Goal: Task Accomplishment & Management: Complete application form

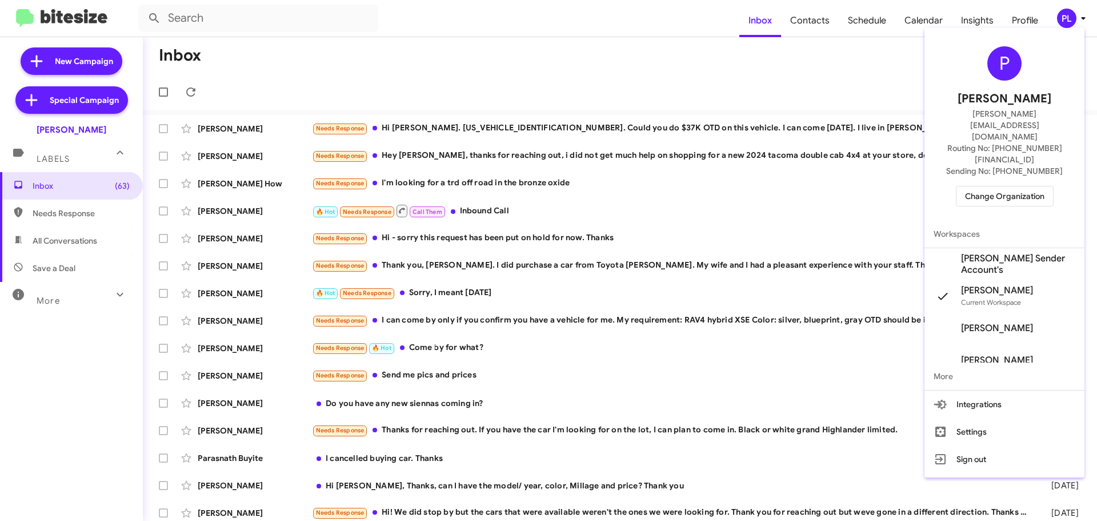
click at [1020, 186] on span "Change Organization" at bounding box center [1004, 195] width 79 height 19
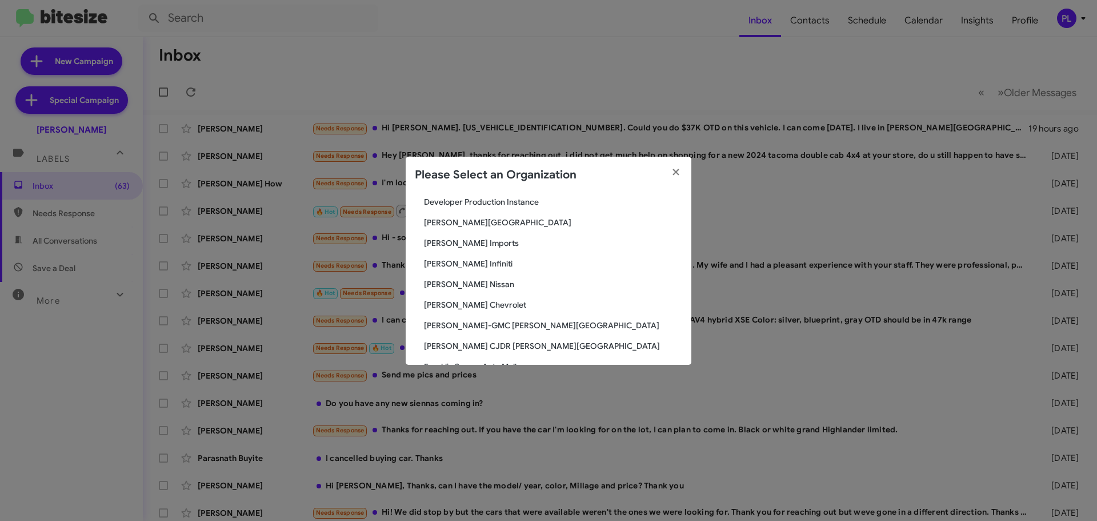
scroll to position [629, 0]
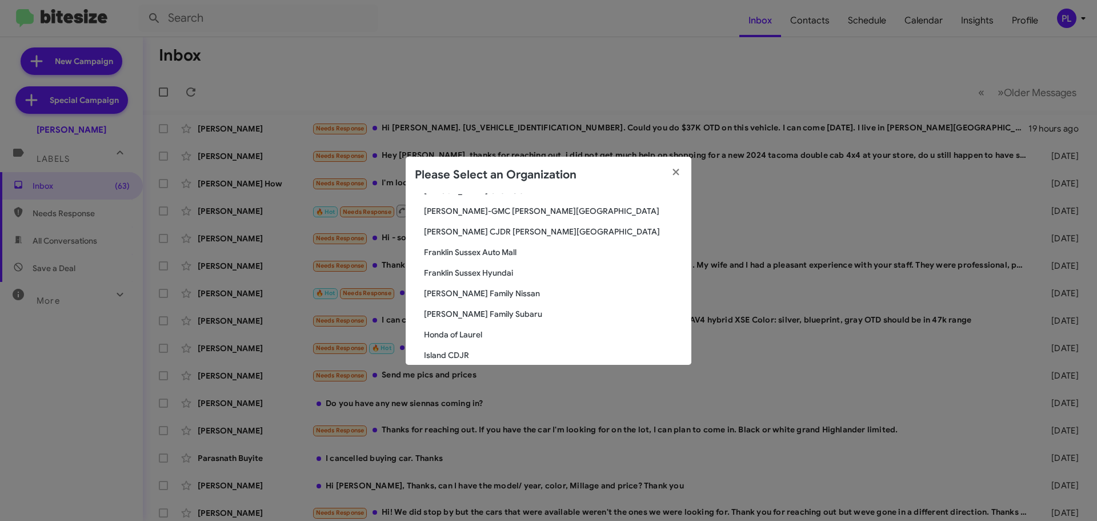
click at [464, 356] on span "Island CDJR" at bounding box center [553, 354] width 258 height 11
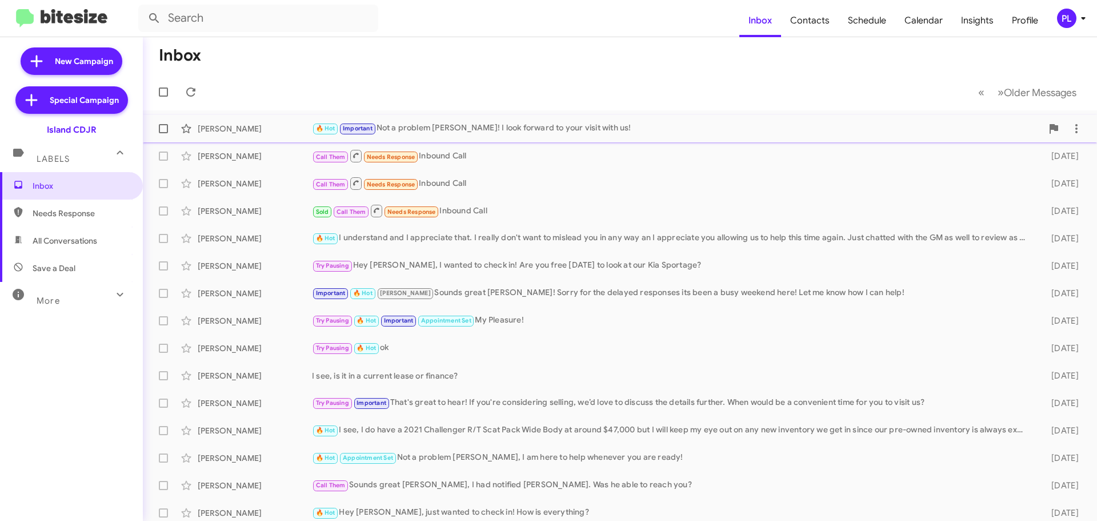
click at [565, 122] on div "🔥 Hot Important Not a problem [PERSON_NAME]! I look forward to your visit with …" at bounding box center [677, 128] width 730 height 13
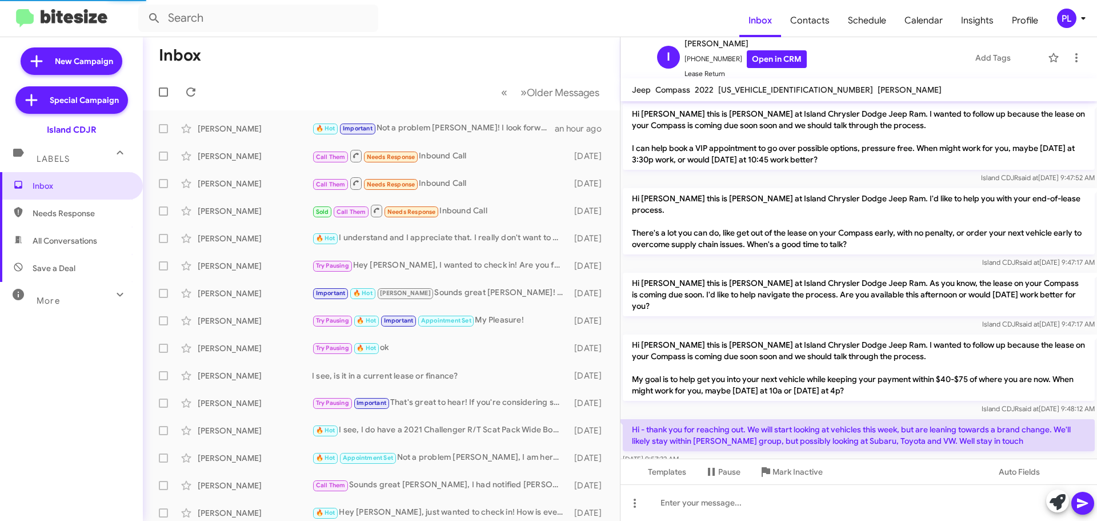
scroll to position [683, 0]
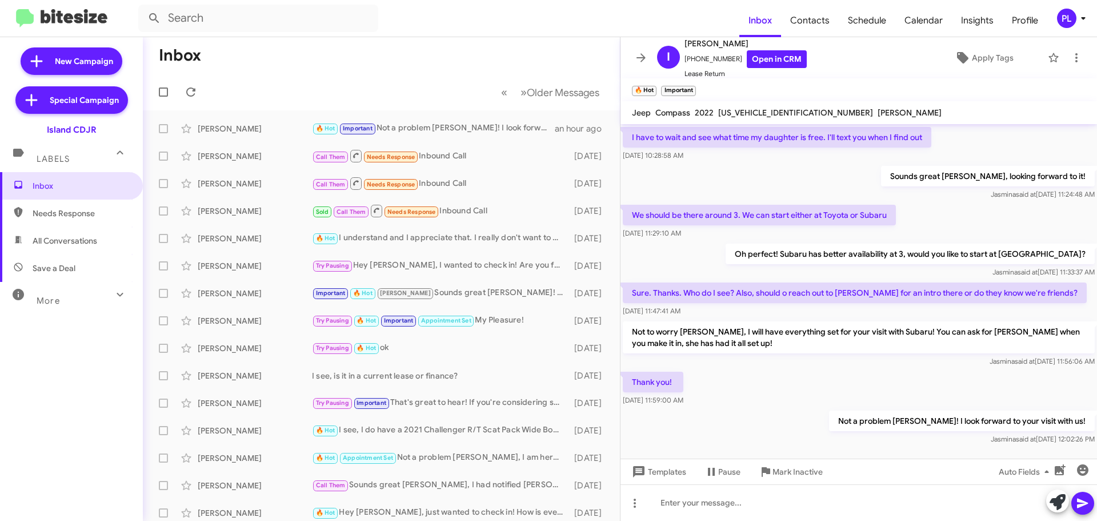
click at [1079, 22] on icon at bounding box center [1083, 18] width 14 height 14
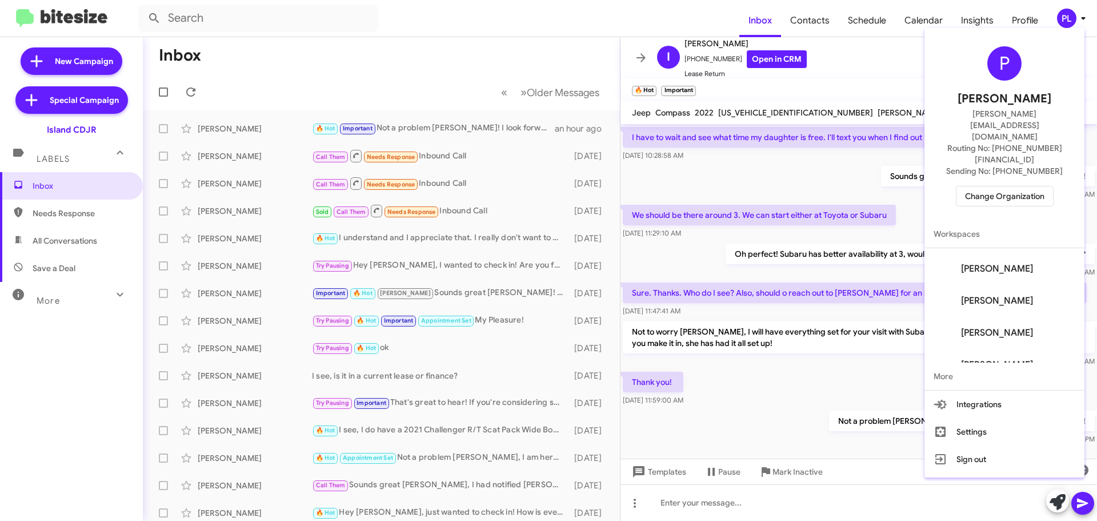
scroll to position [174, 0]
click at [1083, 19] on div at bounding box center [548, 260] width 1097 height 521
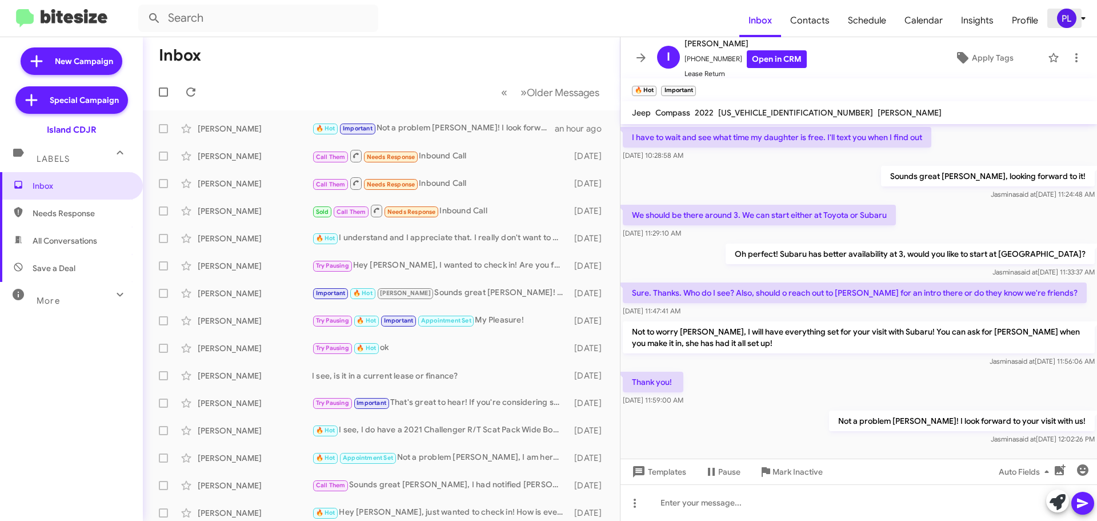
click at [1068, 22] on div "PL" at bounding box center [1066, 18] width 19 height 19
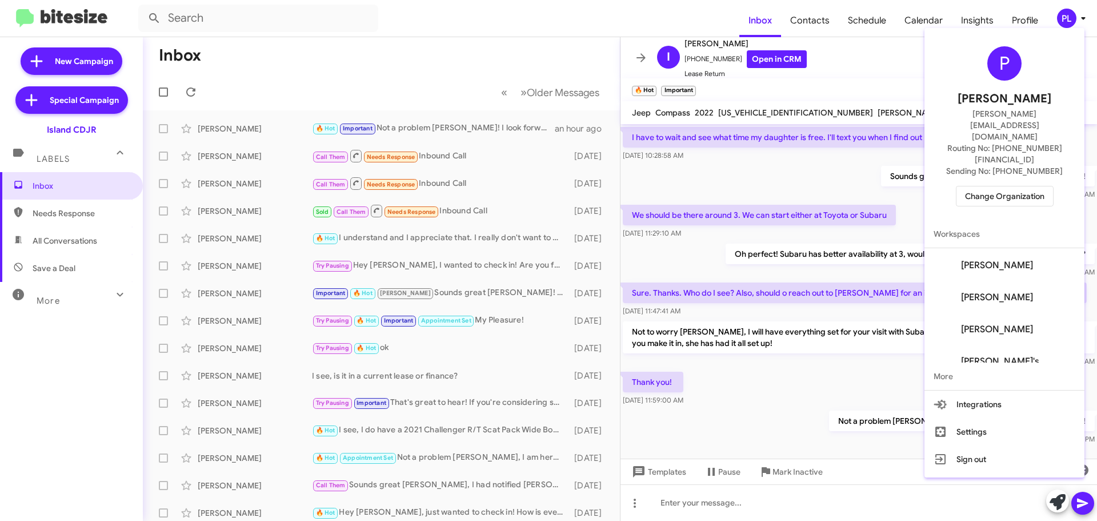
scroll to position [114, 0]
click at [1017, 17] on div at bounding box center [548, 260] width 1097 height 521
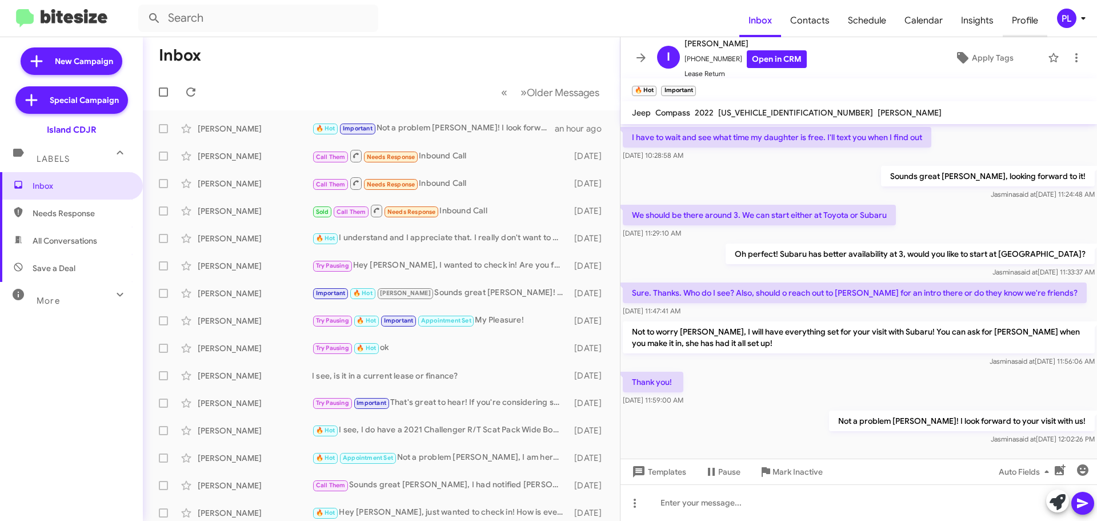
click at [1022, 18] on span "Profile" at bounding box center [1025, 20] width 45 height 33
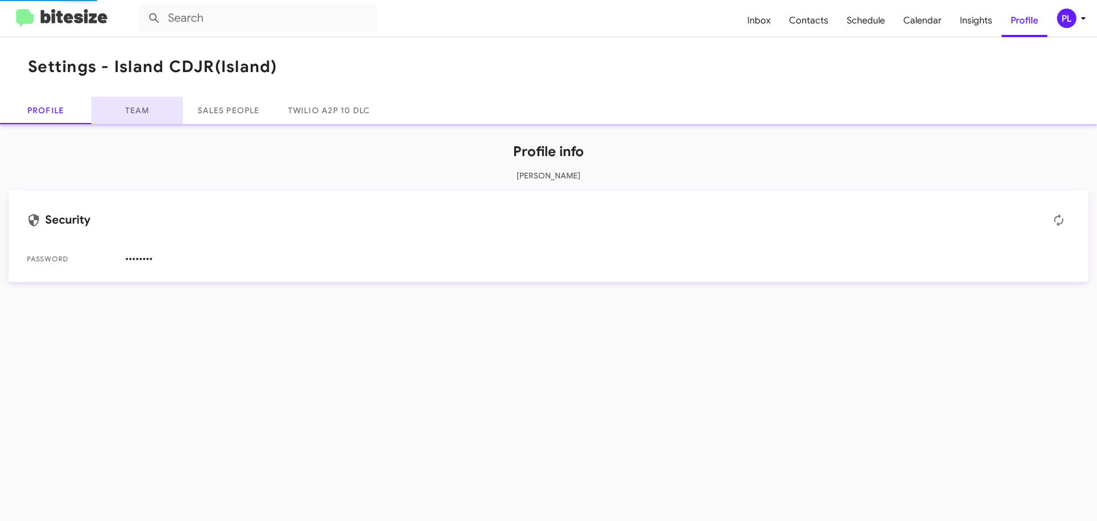
click at [128, 115] on link "Team" at bounding box center [136, 110] width 91 height 27
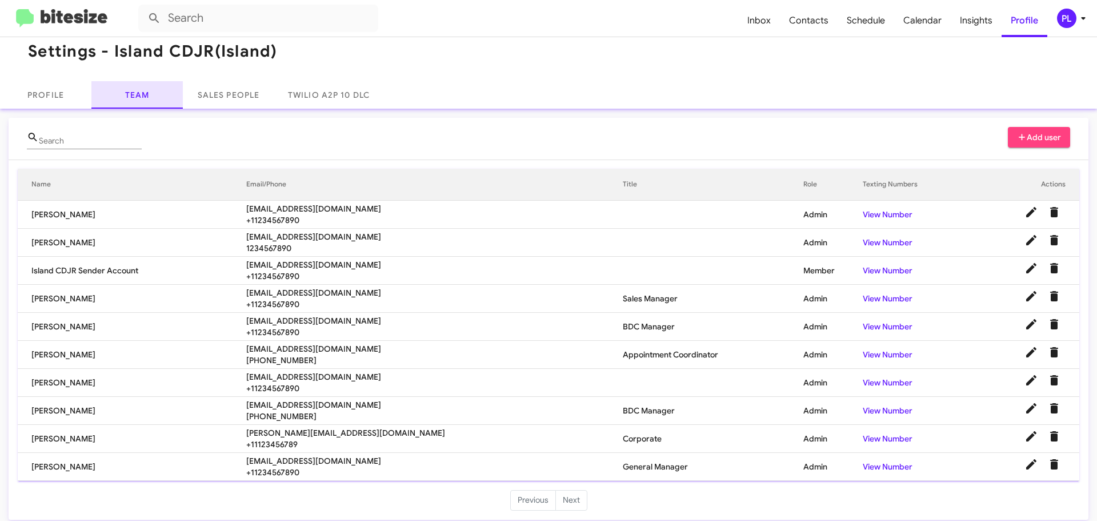
scroll to position [23, 0]
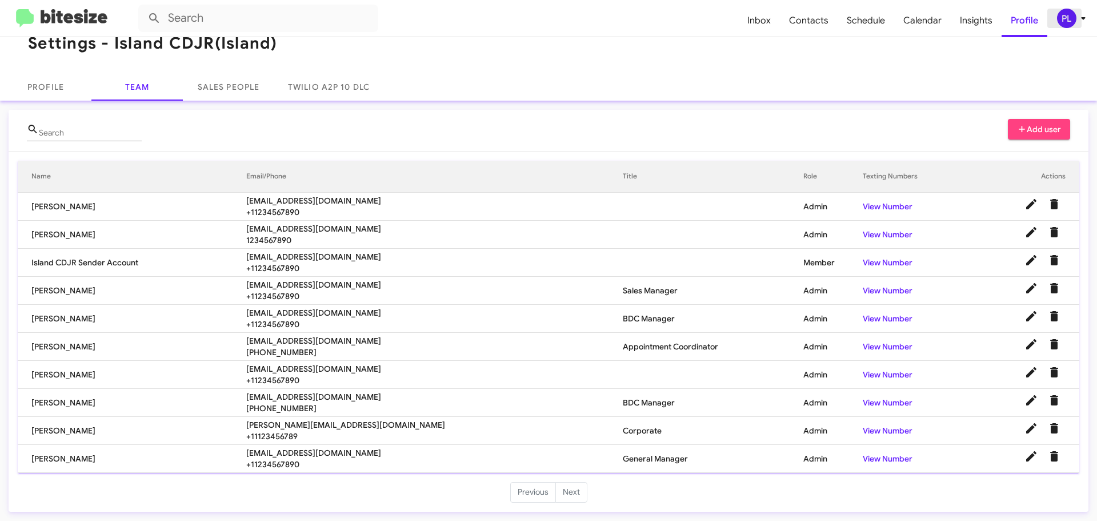
click at [1082, 14] on icon at bounding box center [1083, 18] width 14 height 14
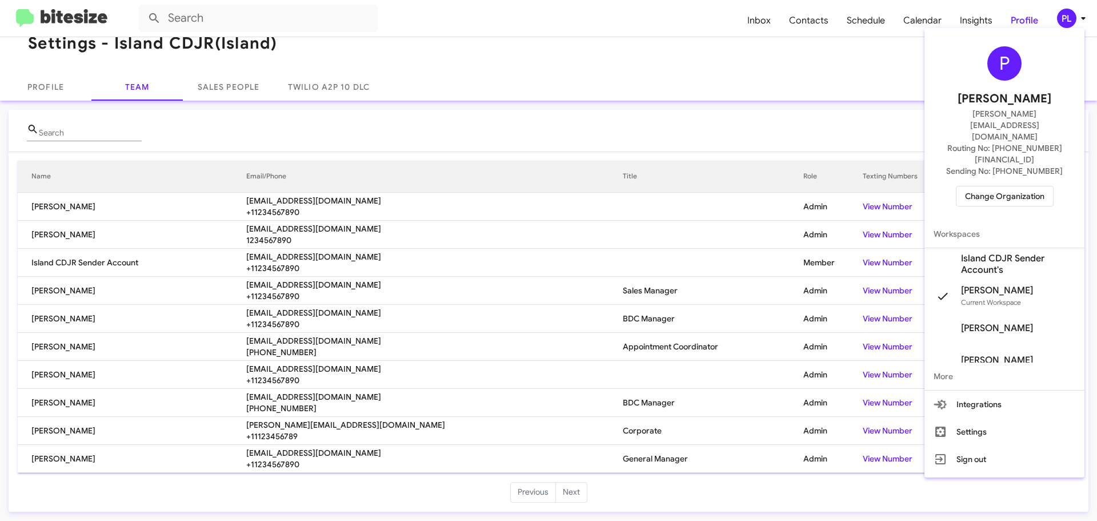
click at [1014, 186] on span "Change Organization" at bounding box center [1004, 195] width 79 height 19
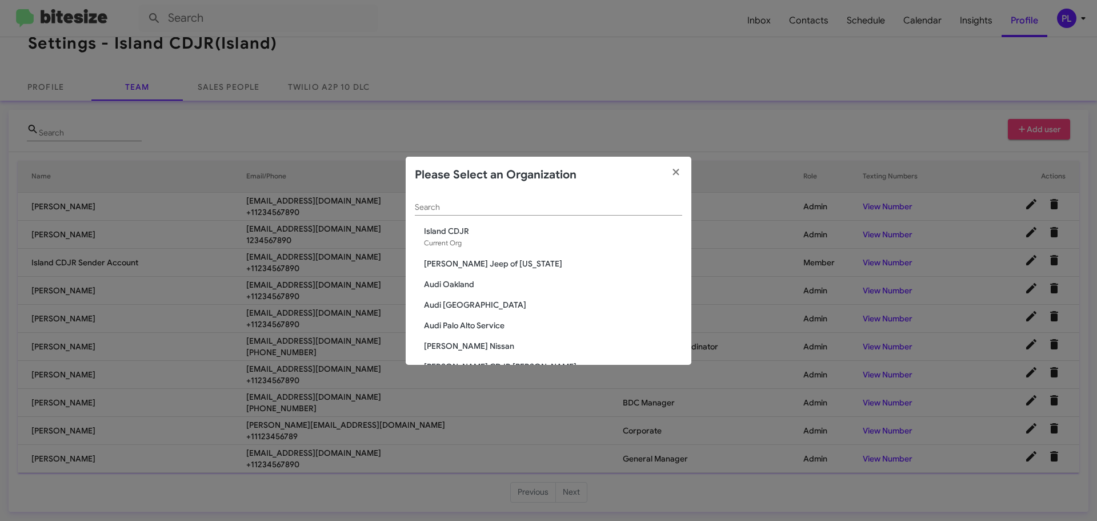
click at [586, 209] on input "Search" at bounding box center [548, 207] width 267 height 9
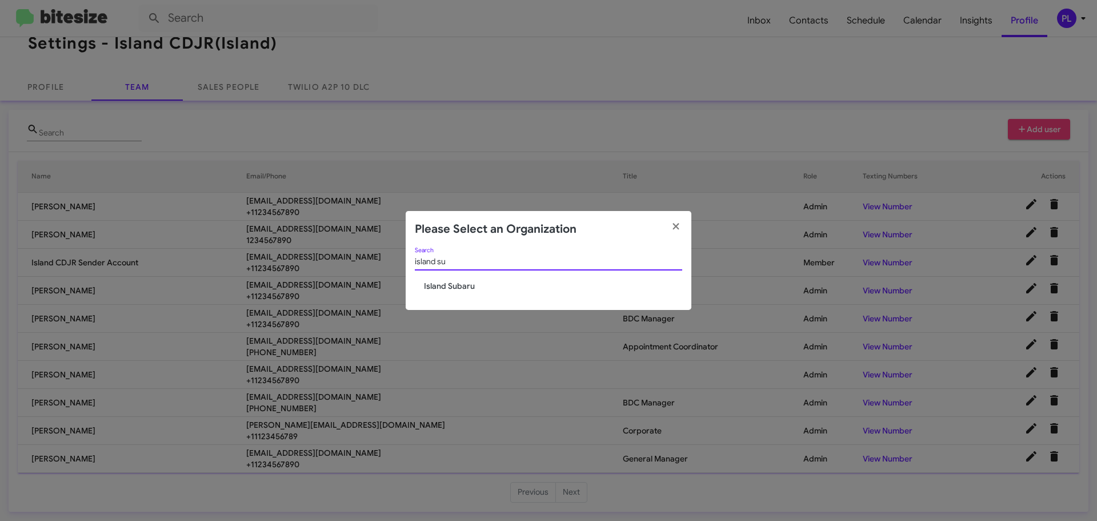
type input "island su"
click at [462, 284] on span "Island Subaru" at bounding box center [553, 285] width 258 height 11
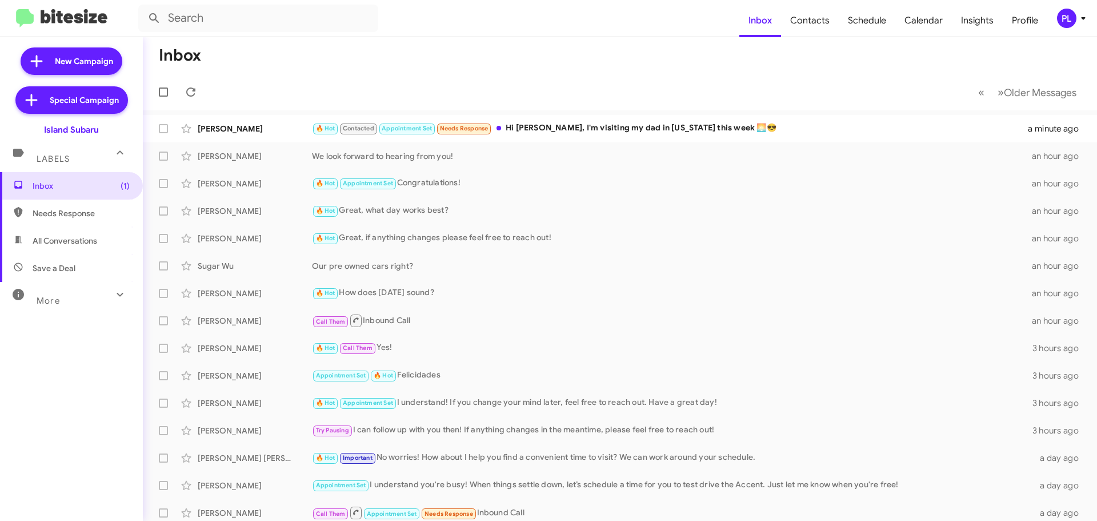
click at [1083, 15] on icon at bounding box center [1083, 18] width 14 height 14
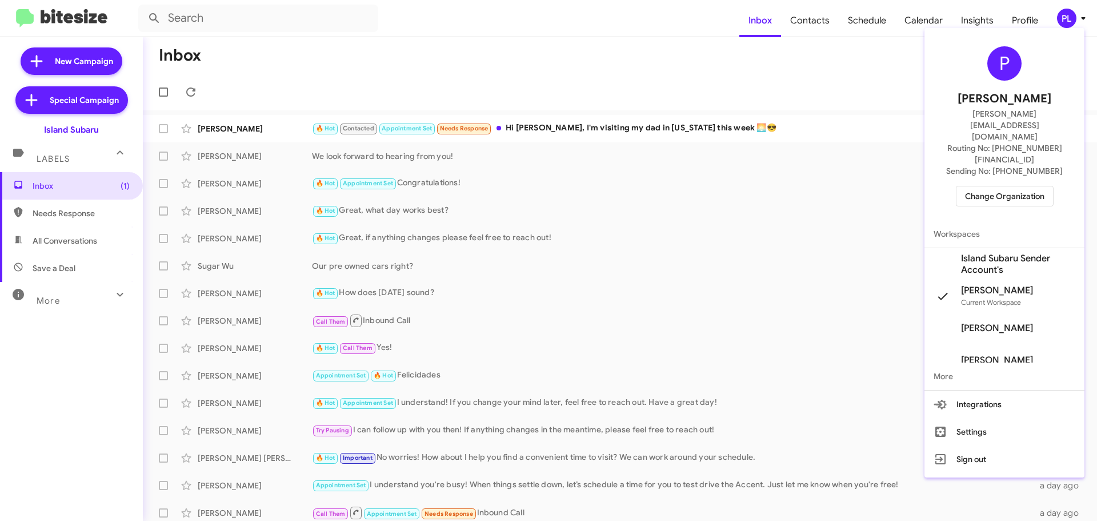
click at [1008, 322] on span "Stephanie Miranda's" at bounding box center [997, 327] width 72 height 11
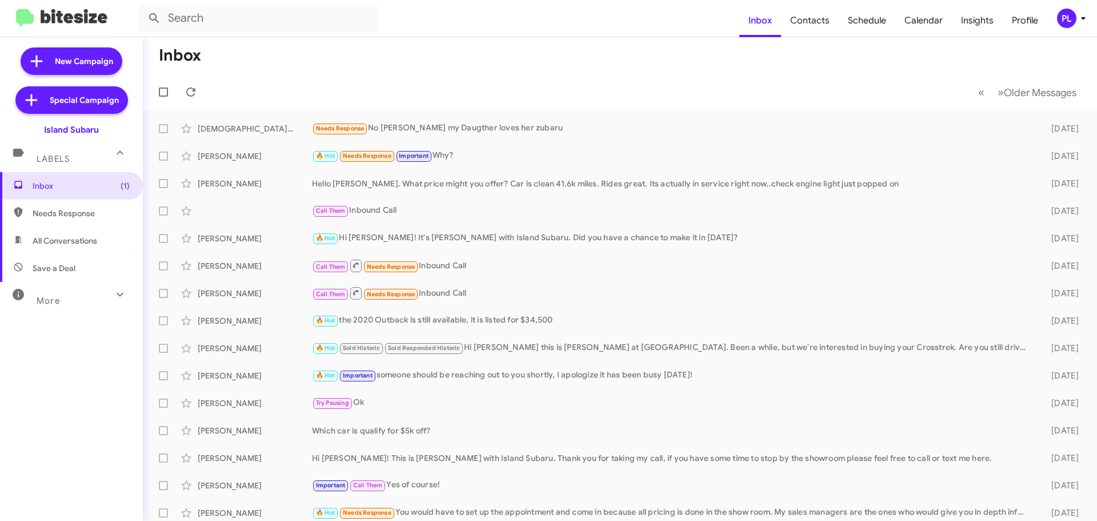
click at [71, 295] on div "More" at bounding box center [60, 295] width 102 height 21
click at [1031, 30] on span "Profile" at bounding box center [1025, 20] width 45 height 33
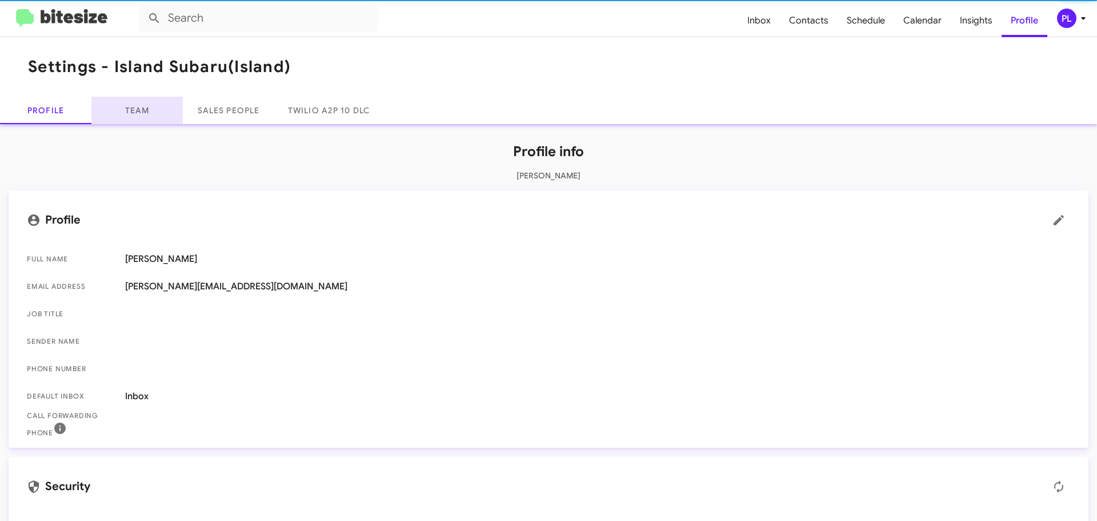
click at [130, 102] on link "Team" at bounding box center [136, 110] width 91 height 27
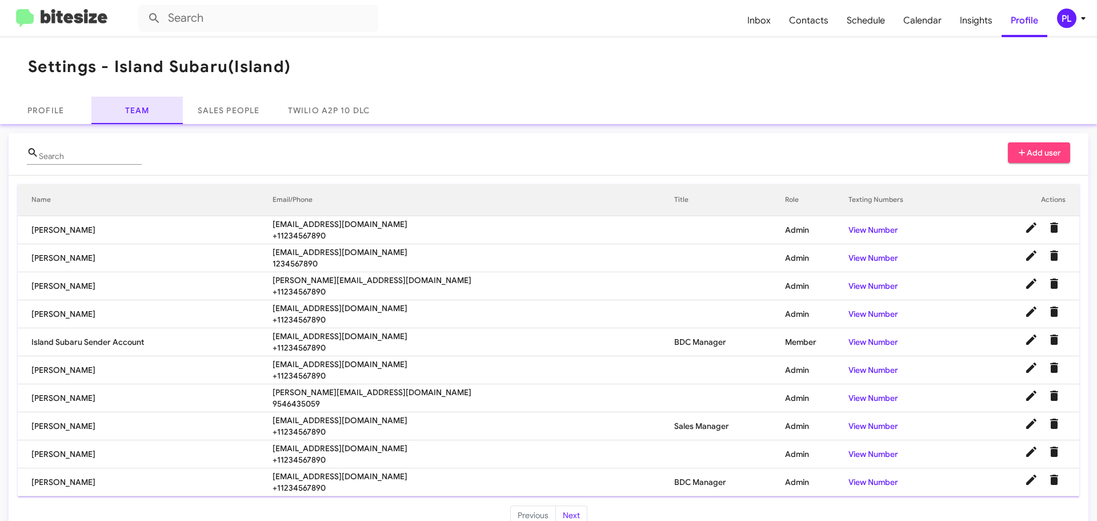
scroll to position [23, 0]
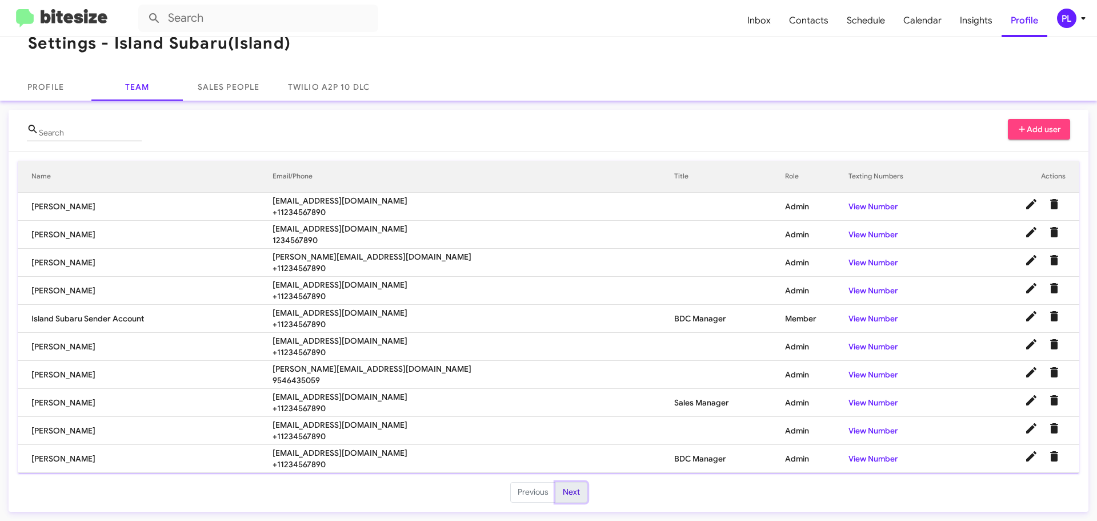
click at [575, 499] on button "Next" at bounding box center [571, 492] width 32 height 21
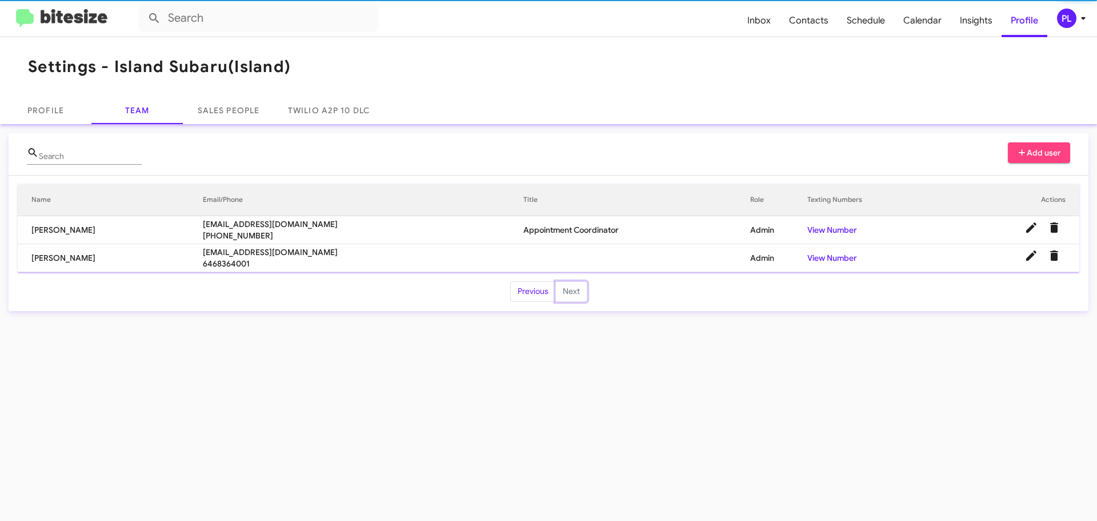
scroll to position [0, 0]
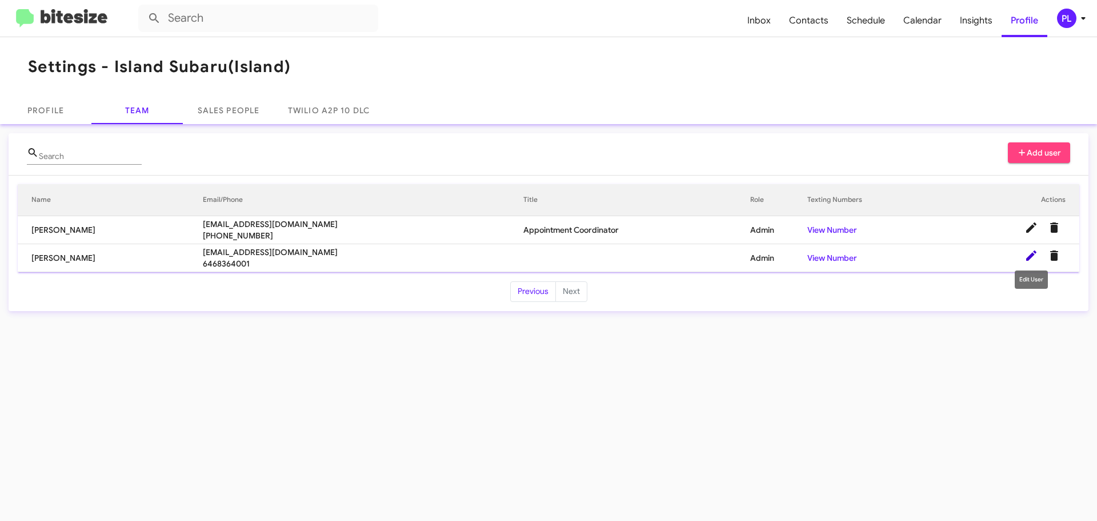
click at [1030, 258] on icon at bounding box center [1031, 255] width 10 height 10
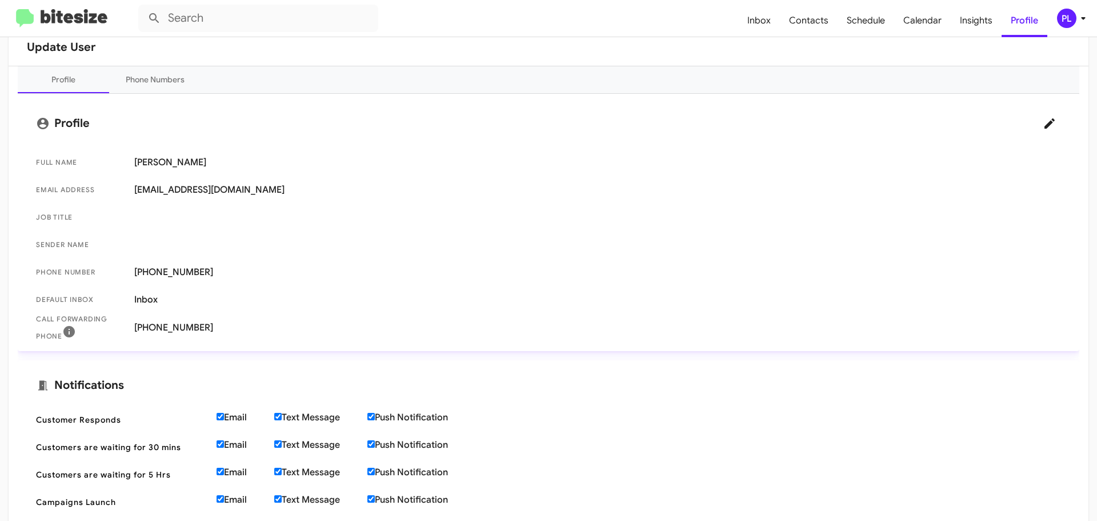
scroll to position [171, 0]
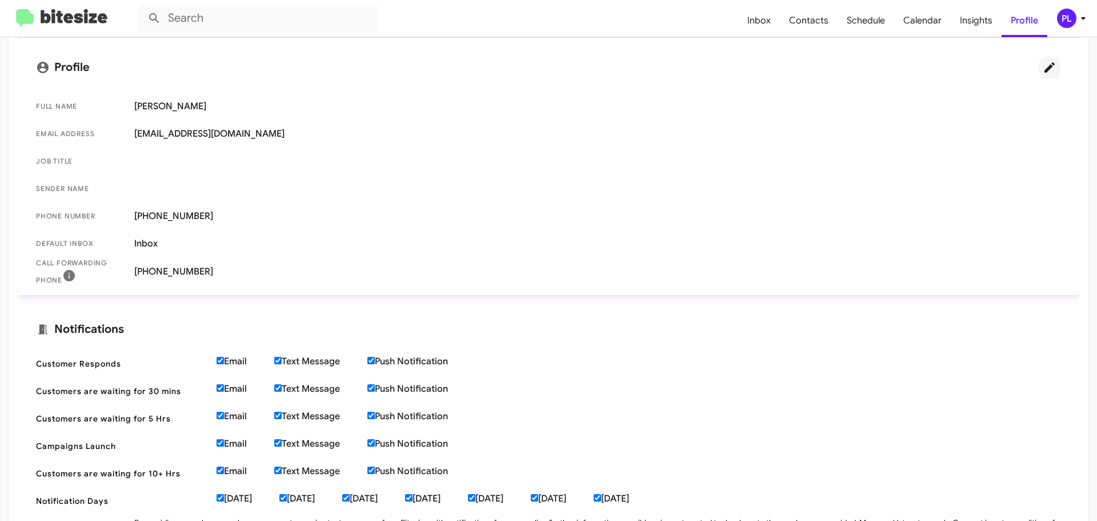
click at [1044, 68] on icon at bounding box center [1049, 67] width 10 height 10
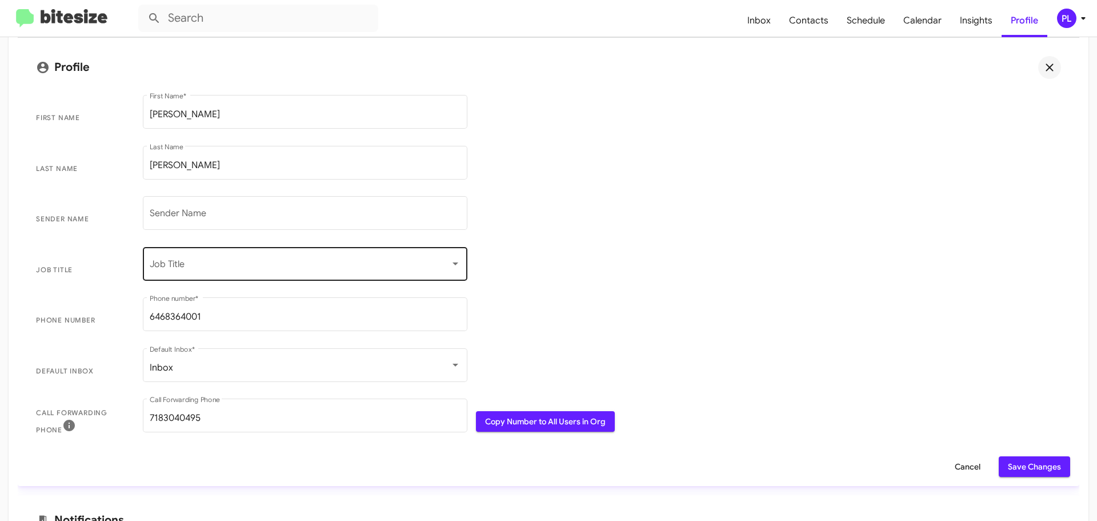
click at [247, 261] on span at bounding box center [300, 266] width 301 height 10
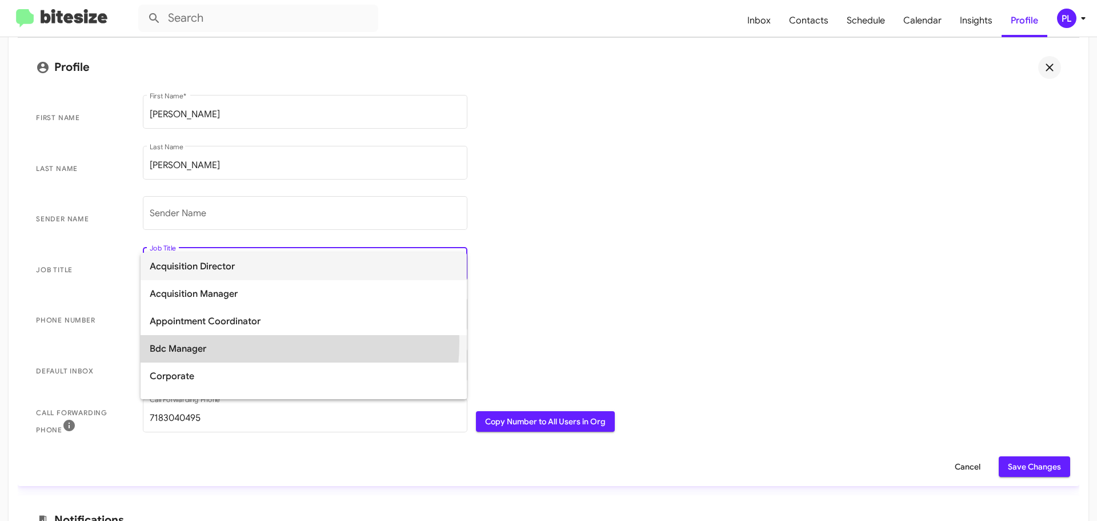
click at [198, 341] on span "Bdc Manager" at bounding box center [304, 348] width 308 height 27
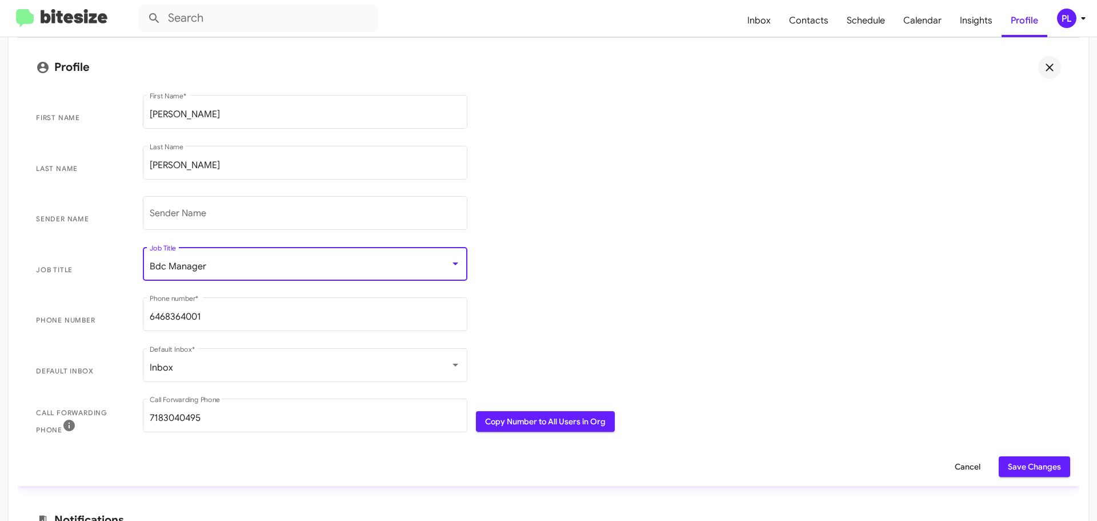
click at [1042, 467] on span "Save Changes" at bounding box center [1034, 466] width 53 height 21
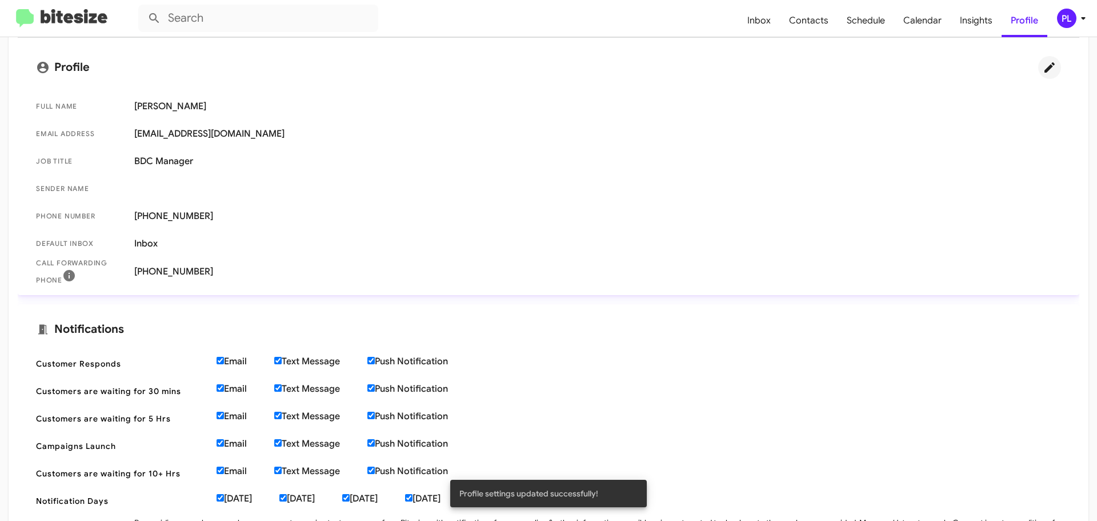
scroll to position [0, 0]
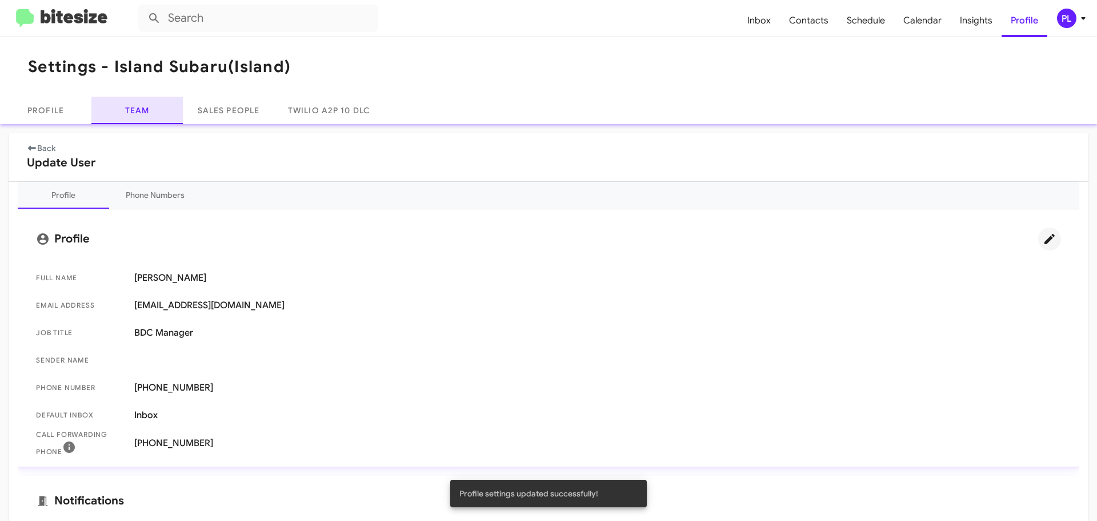
click at [143, 105] on link "Team" at bounding box center [136, 110] width 91 height 27
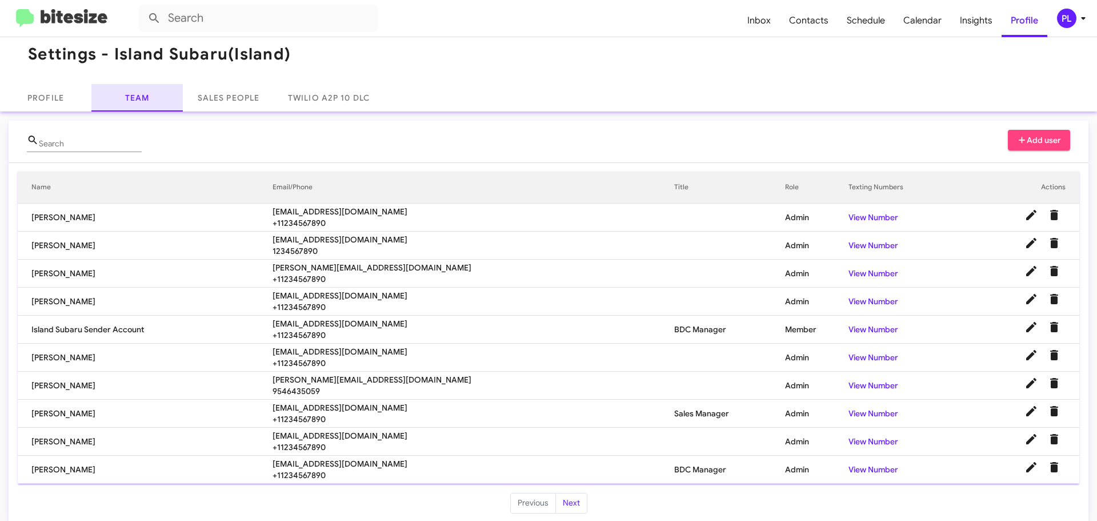
scroll to position [23, 0]
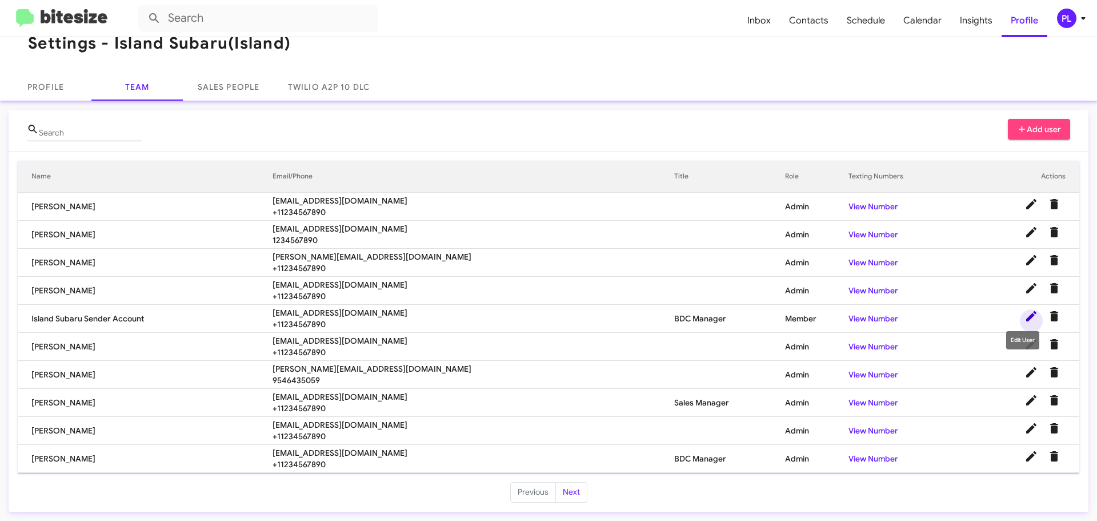
click at [1027, 316] on icon at bounding box center [1031, 316] width 14 height 14
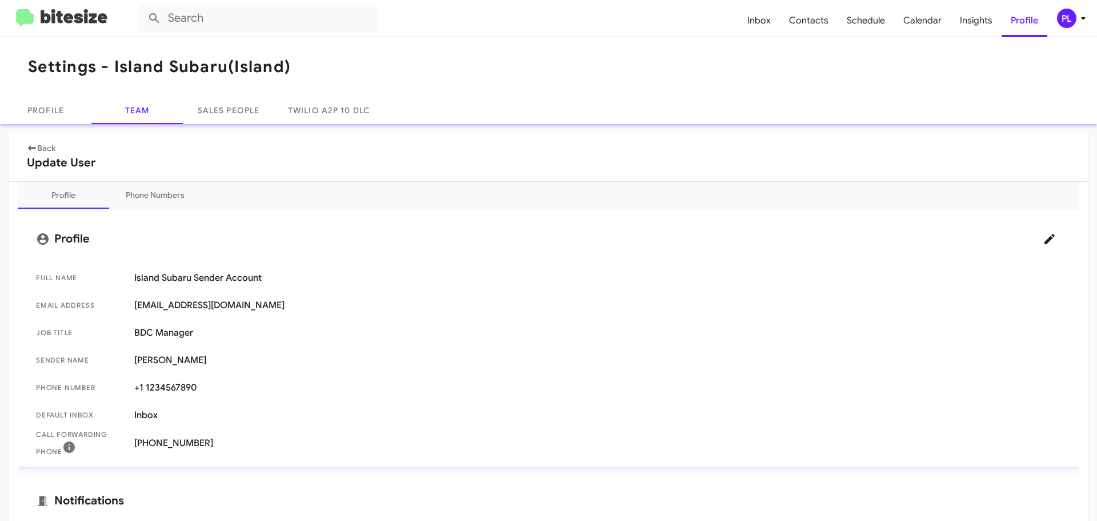
click at [1079, 15] on icon at bounding box center [1083, 18] width 14 height 14
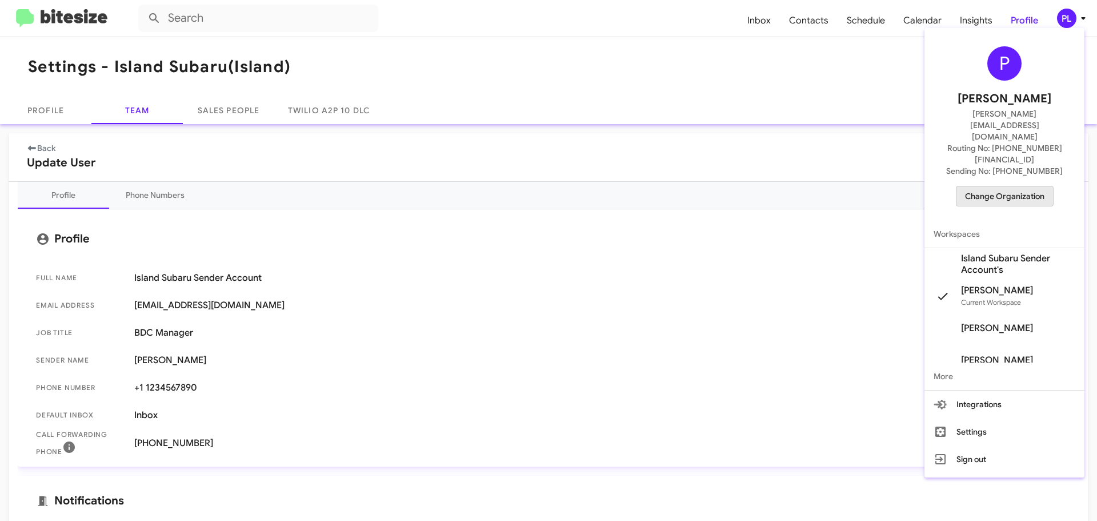
click at [1026, 186] on span "Change Organization" at bounding box center [1004, 195] width 79 height 19
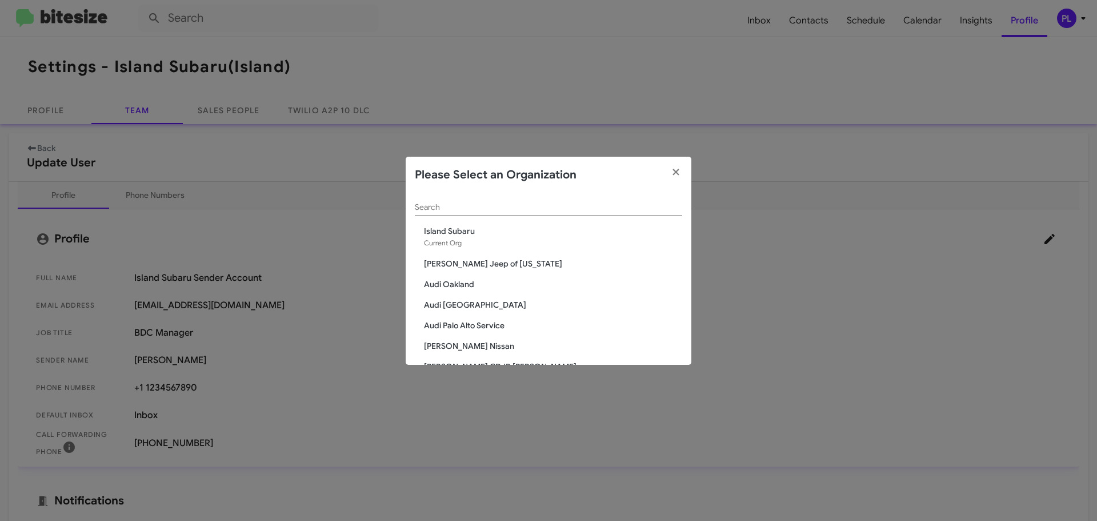
click at [459, 282] on span "Audi Oakland" at bounding box center [553, 283] width 258 height 11
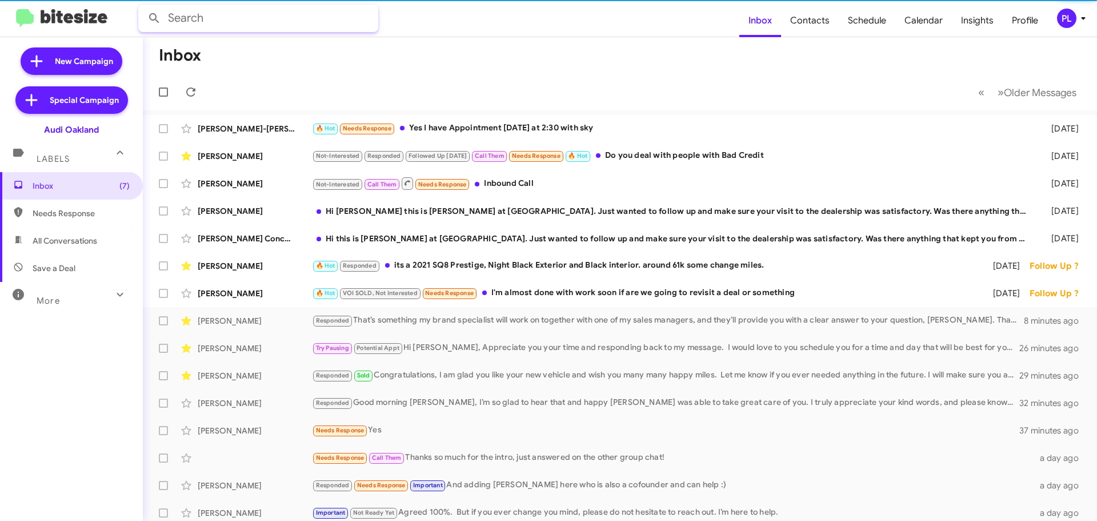
click at [208, 18] on input "text" at bounding box center [258, 18] width 240 height 27
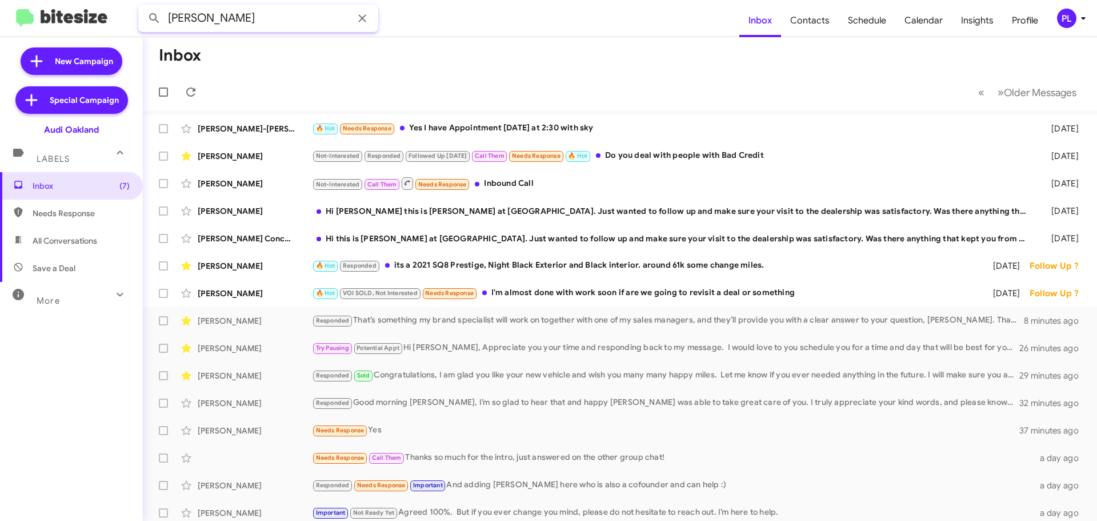
click at [143, 7] on button at bounding box center [154, 18] width 23 height 23
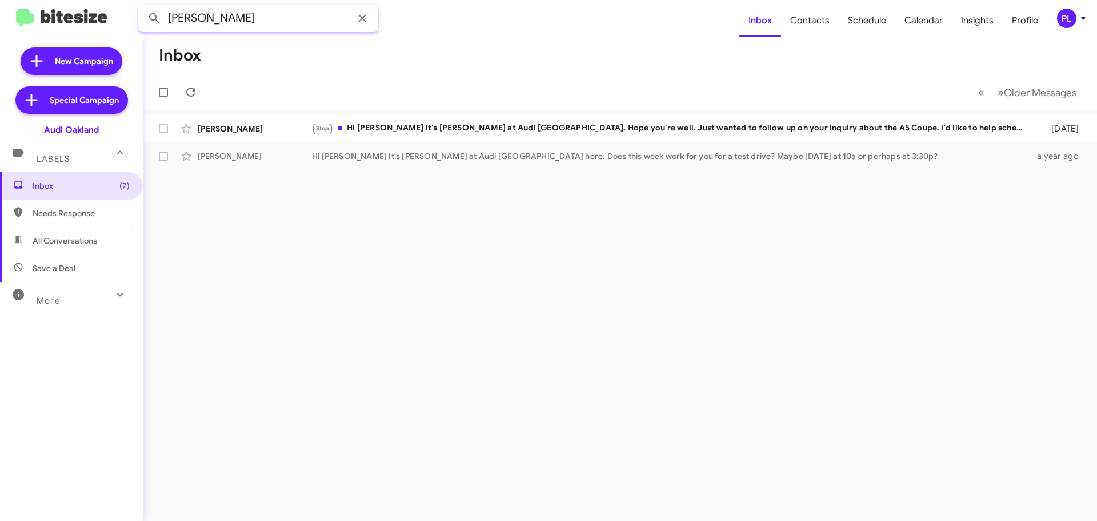
type input "[PERSON_NAME]"
click at [143, 7] on button at bounding box center [154, 18] width 23 height 23
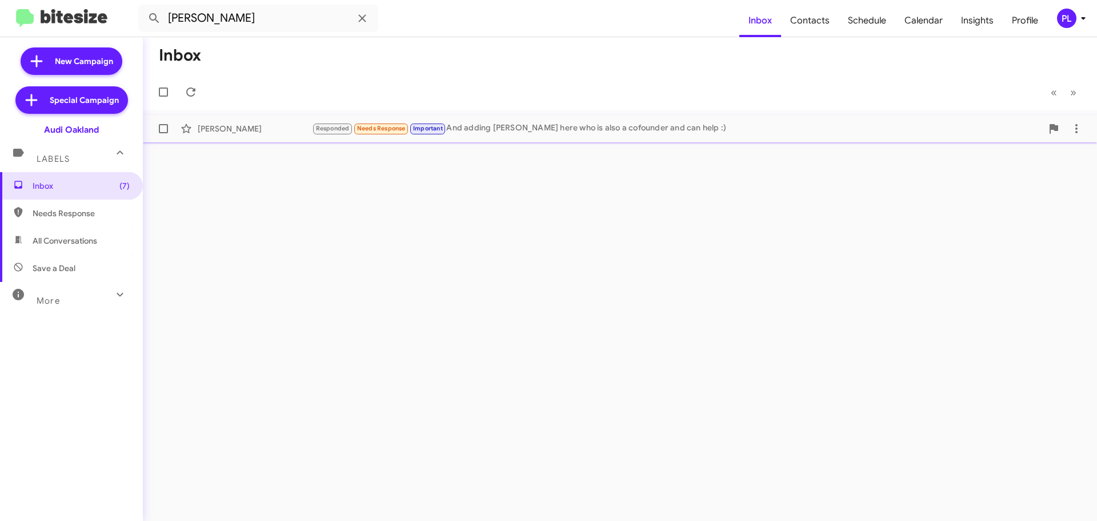
click at [620, 125] on div "Responded Needs Response Important And adding [PERSON_NAME] here who is also a …" at bounding box center [677, 128] width 730 height 13
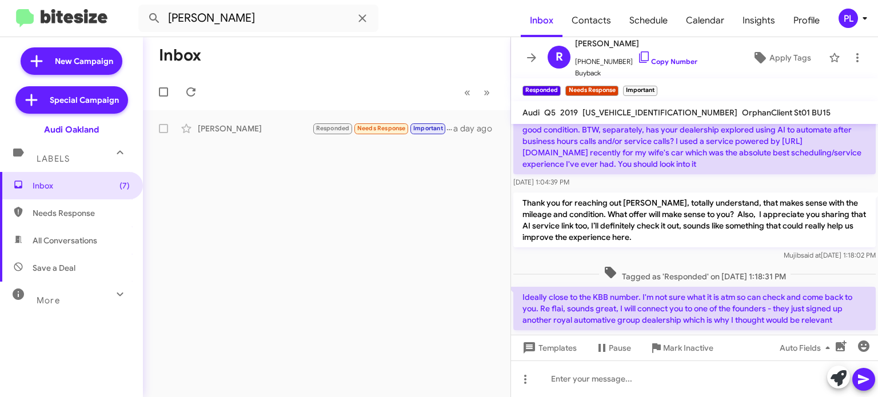
scroll to position [130, 0]
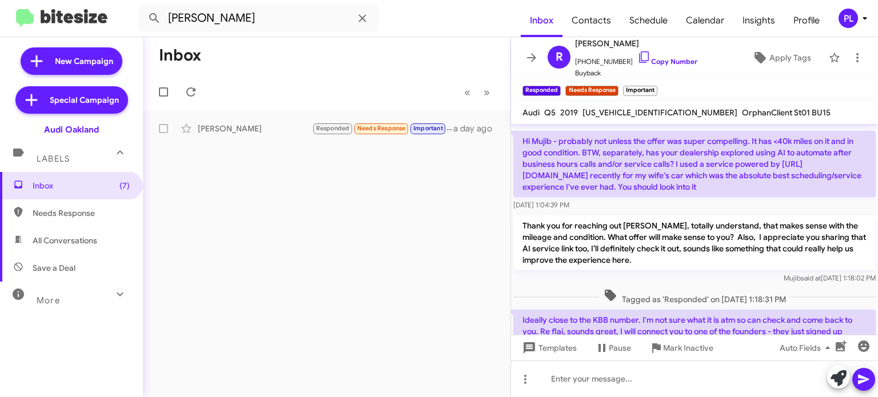
click at [864, 19] on icon at bounding box center [864, 18] width 4 height 3
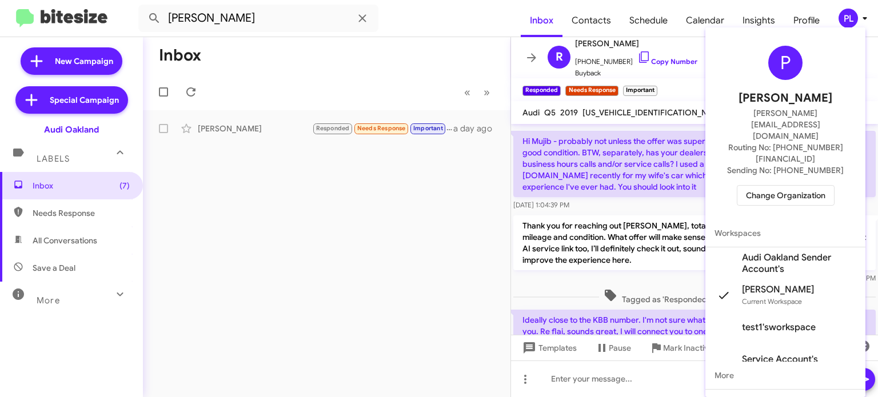
click at [786, 186] on span "Change Organization" at bounding box center [785, 195] width 79 height 19
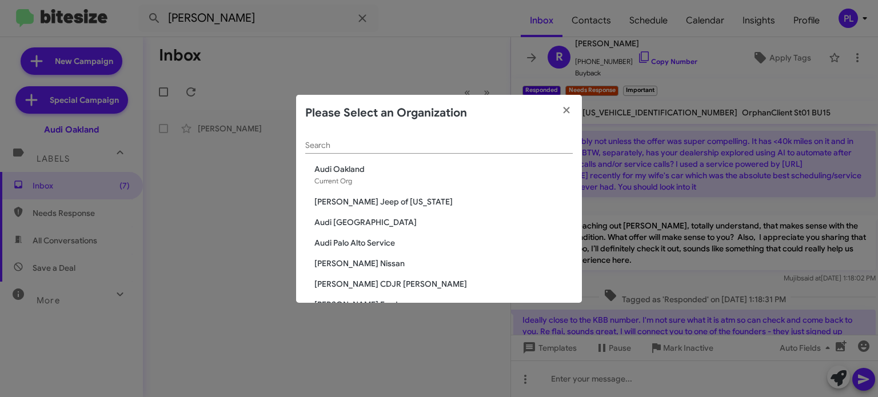
click at [337, 146] on input "Search" at bounding box center [438, 145] width 267 height 9
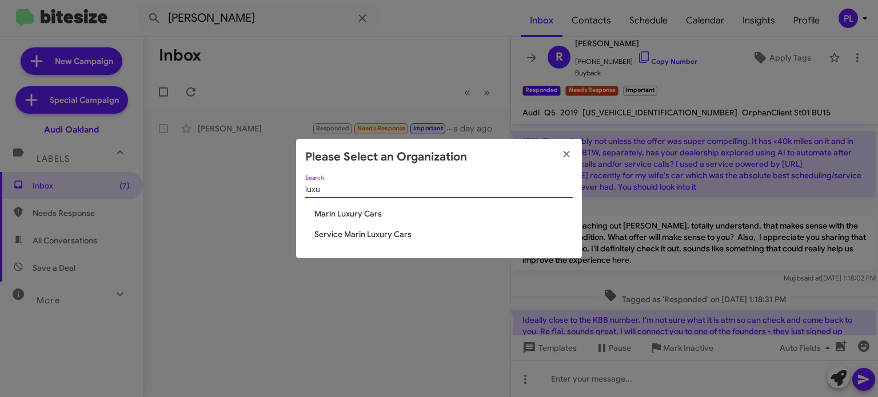
type input "luxu"
drag, startPoint x: 345, startPoint y: 211, endPoint x: 330, endPoint y: 227, distance: 21.4
click at [330, 227] on div "luxu Search Marin Luxury Cars Service Marin Luxury Cars" at bounding box center [439, 216] width 286 height 83
click at [353, 234] on span "Service Marin Luxury Cars" at bounding box center [443, 234] width 258 height 11
click at [355, 233] on span "Service Marin Luxury Cars" at bounding box center [443, 234] width 258 height 11
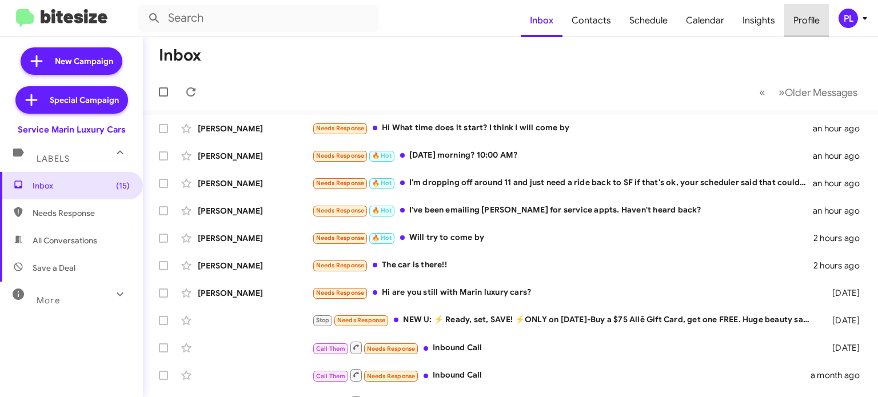
click at [804, 21] on span "Profile" at bounding box center [806, 20] width 45 height 33
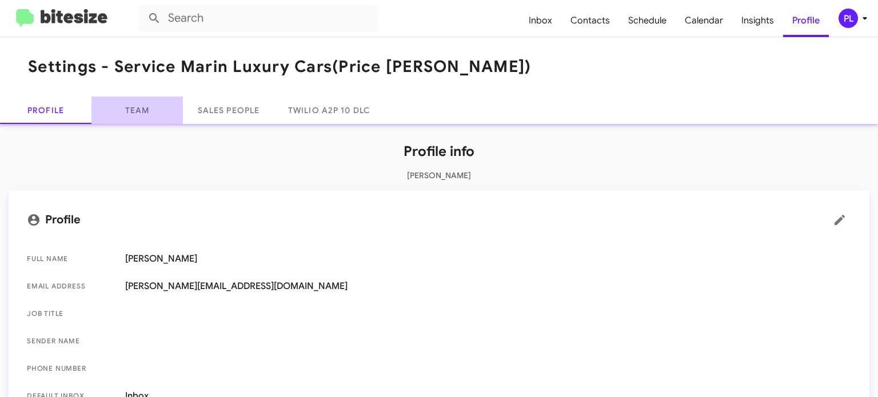
click at [149, 114] on link "Team" at bounding box center [136, 110] width 91 height 27
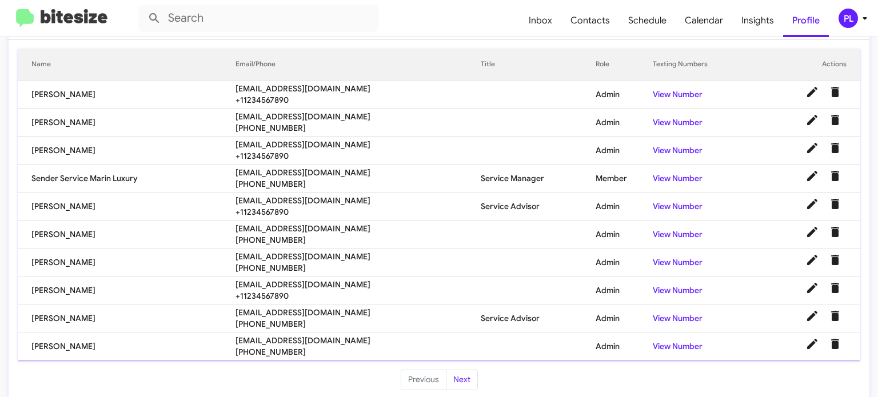
scroll to position [145, 0]
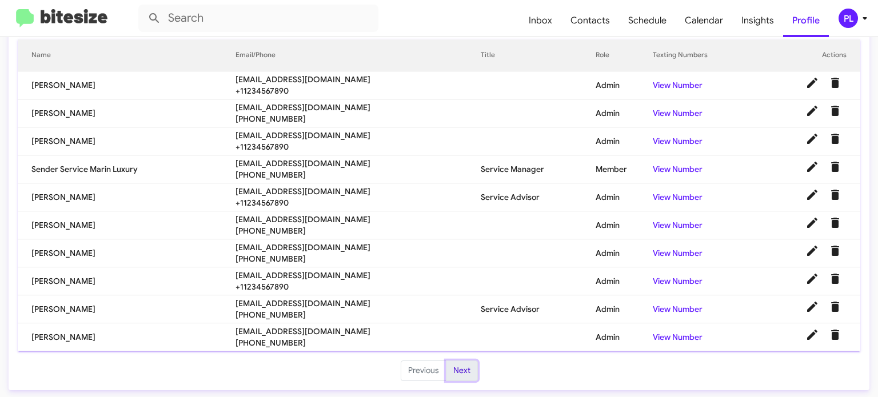
click at [457, 370] on button "Next" at bounding box center [462, 371] width 32 height 21
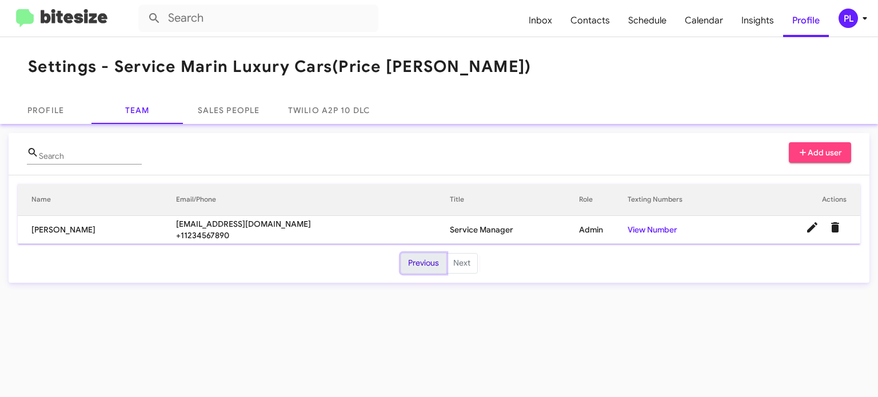
click at [423, 264] on button "Previous" at bounding box center [424, 263] width 46 height 21
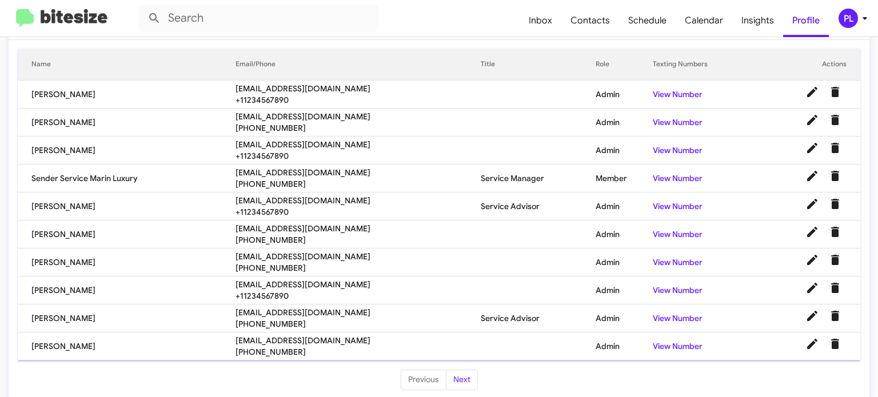
scroll to position [145, 0]
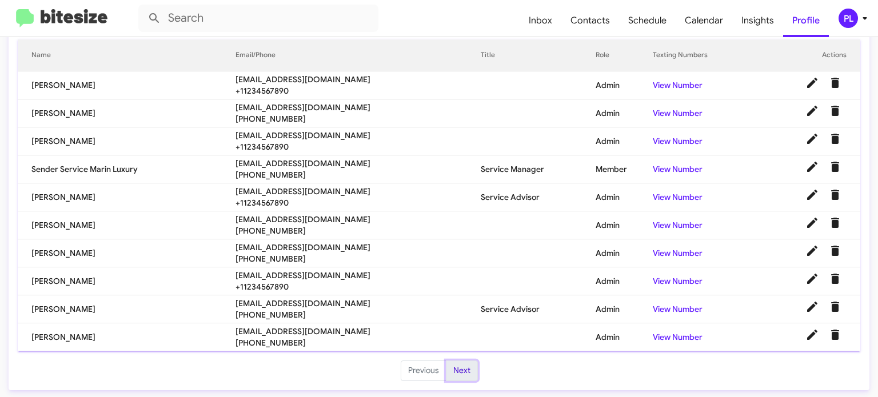
click at [463, 372] on button "Next" at bounding box center [462, 371] width 32 height 21
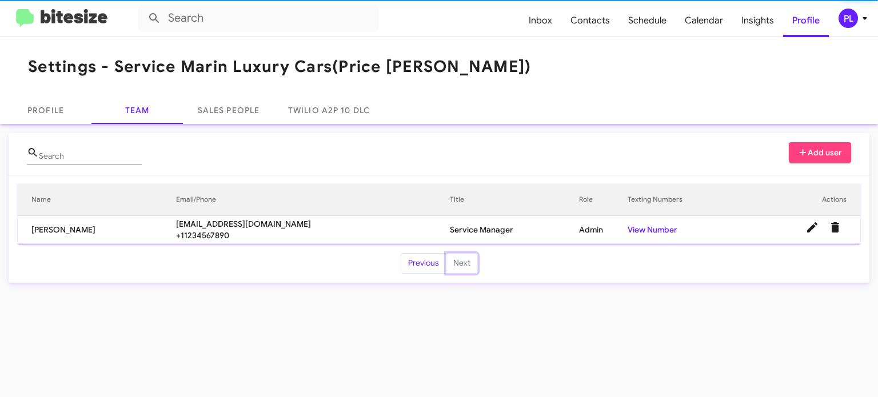
scroll to position [0, 0]
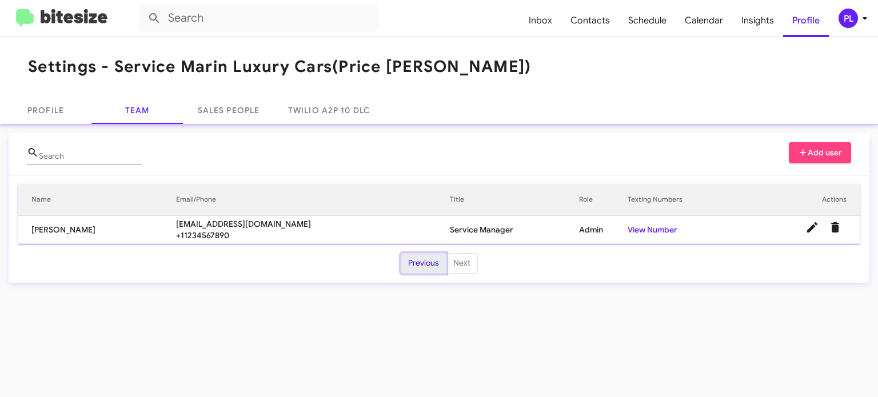
click at [415, 265] on button "Previous" at bounding box center [424, 263] width 46 height 21
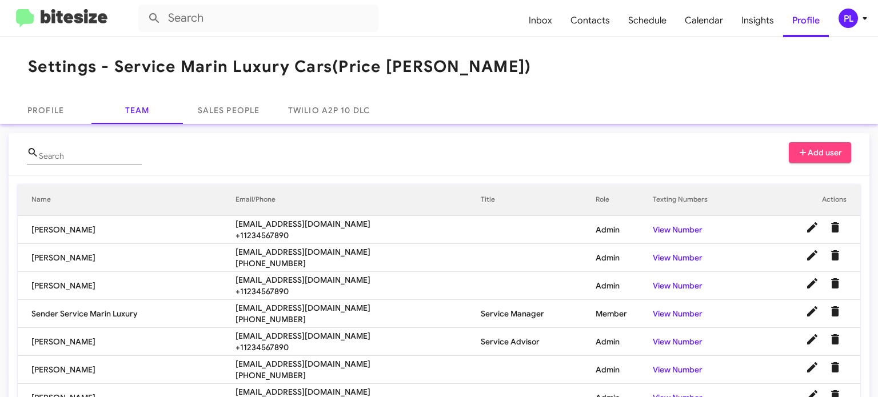
click at [812, 153] on span "Add user" at bounding box center [820, 152] width 45 height 21
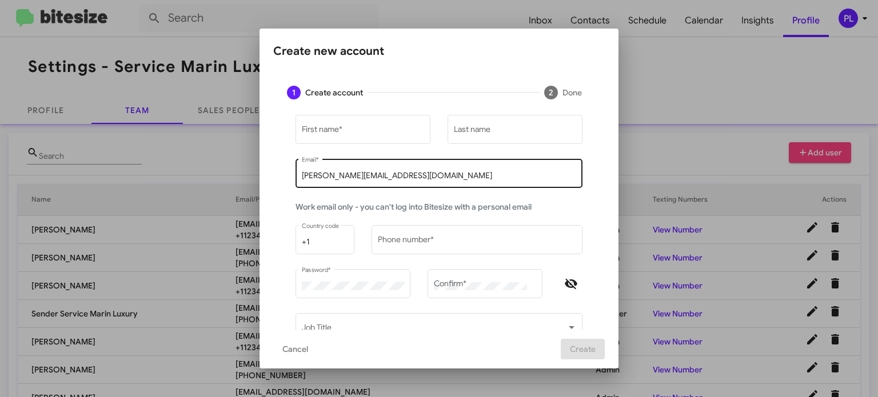
click at [397, 181] on div "peggy@bitesize.co Email *" at bounding box center [439, 172] width 275 height 31
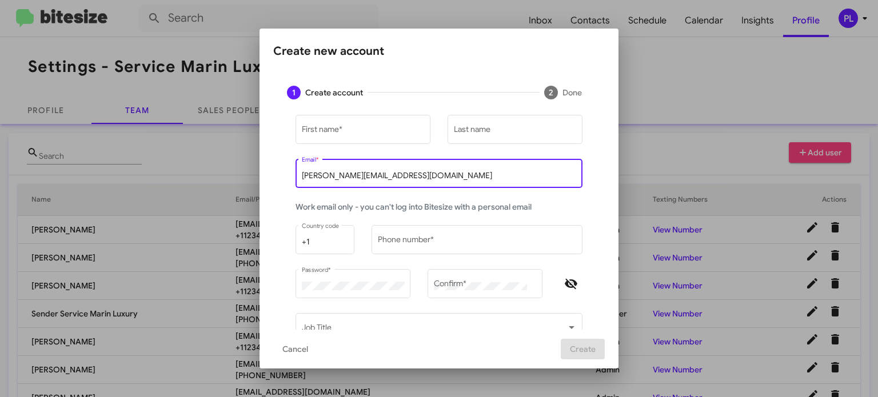
drag, startPoint x: 374, startPoint y: 175, endPoint x: 274, endPoint y: 177, distance: 100.0
click at [274, 177] on div "First name * Last name peggy@bitesize.co Email * Work email only - you can't lo…" at bounding box center [438, 280] width 331 height 334
paste input "Justin Prasad <justinprasad@marinluxurycars.com"
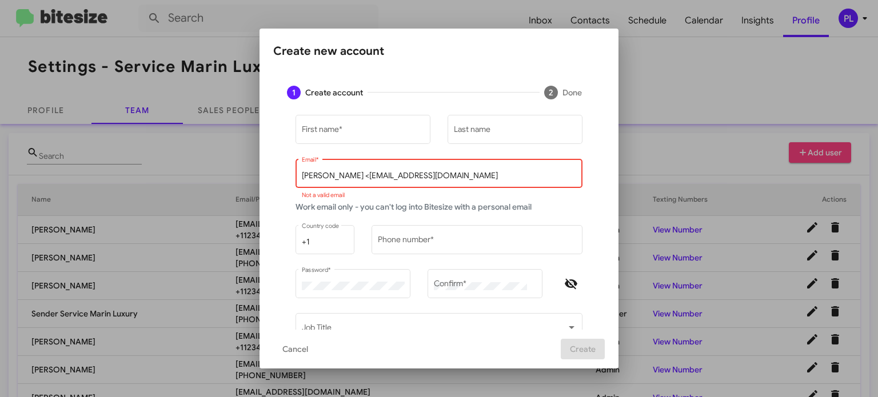
click at [309, 174] on input "Justin Prasad <justinprasad@marinluxurycars.com" at bounding box center [439, 175] width 275 height 9
type input "peggy@bitesize.co"
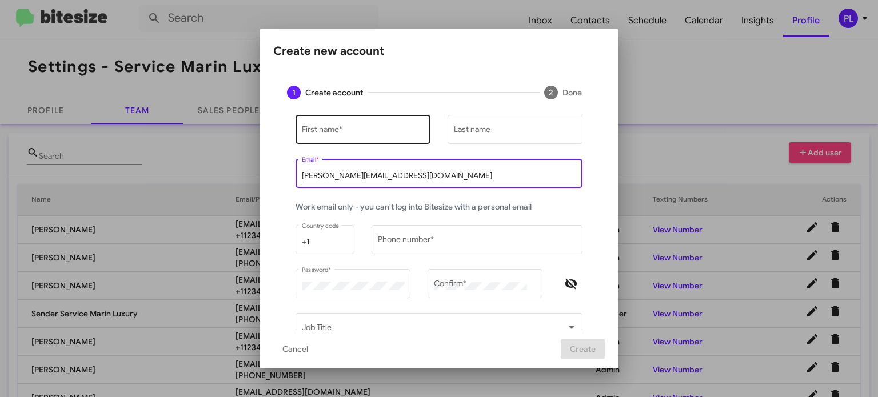
click at [338, 128] on input "First name *" at bounding box center [363, 131] width 123 height 9
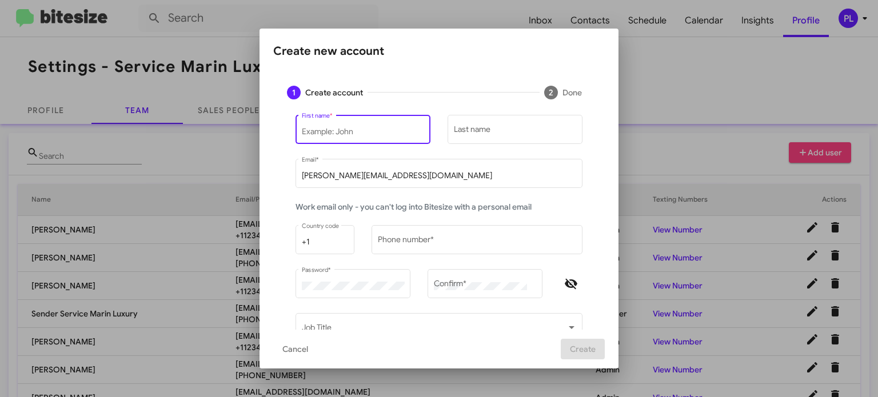
paste input "Justin Prasad <justinprasad@marinluxurycars.com"
type input "Justin Prasad <justinprasad@marinluxurycars.com"
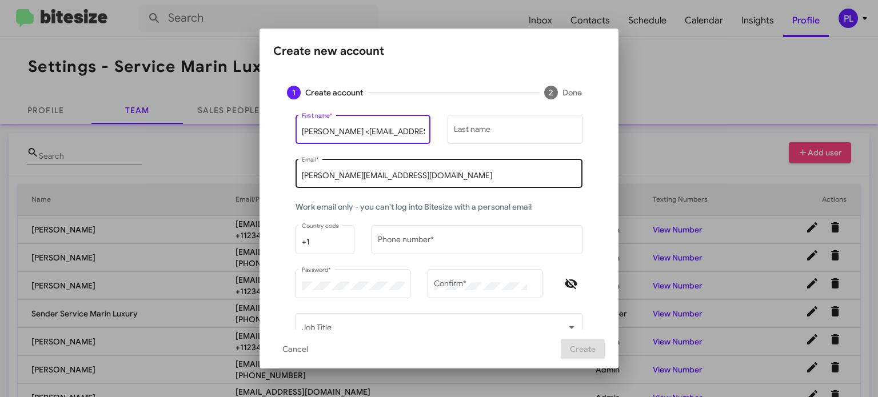
scroll to position [0, 56]
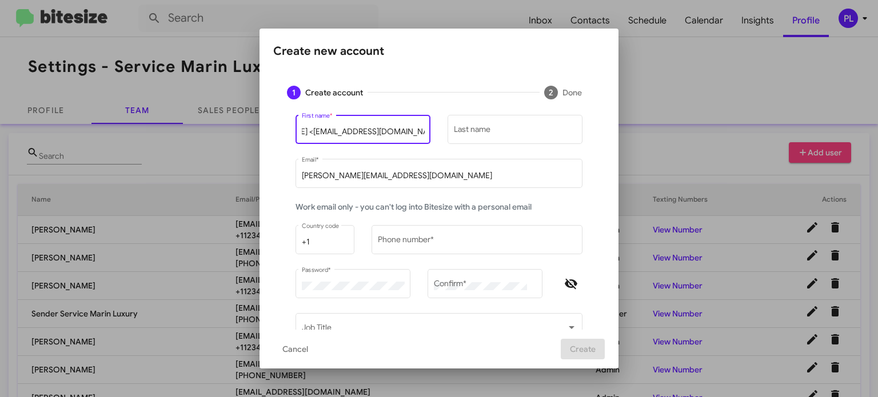
click at [385, 134] on input "Justin Prasad <justinprasad@marinluxurycars.com" at bounding box center [363, 131] width 123 height 9
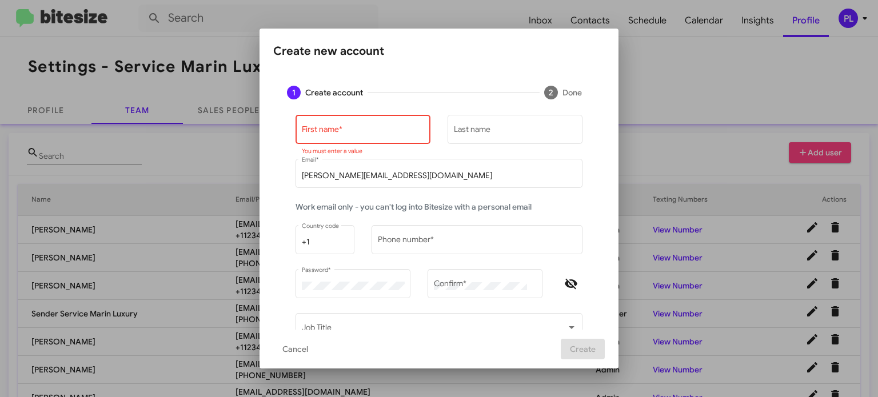
click at [327, 133] on input "First name *" at bounding box center [363, 131] width 123 height 9
paste input "Justin"
type input "Justin"
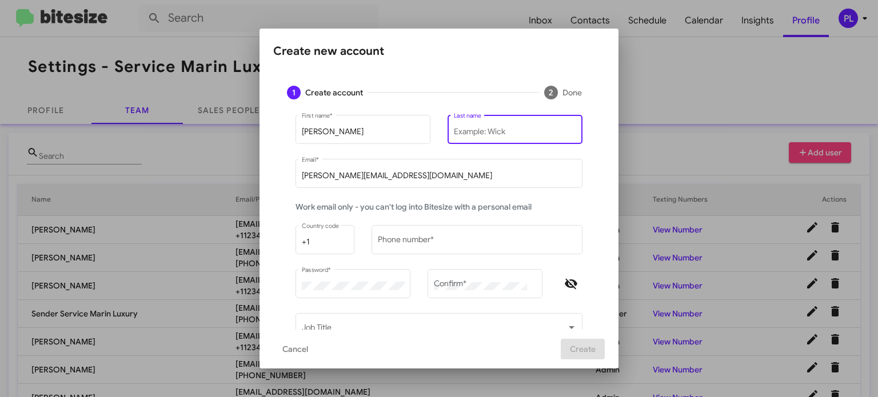
click at [469, 129] on input "Last name" at bounding box center [515, 131] width 123 height 9
paste input "Prasad"
type input "Prasad"
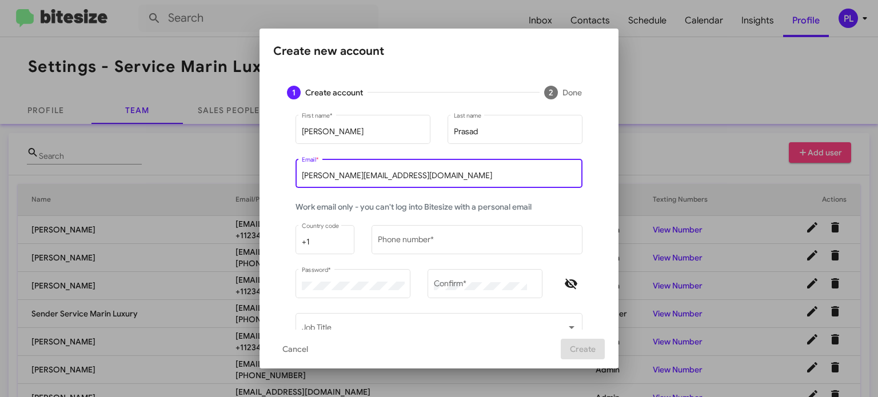
click at [350, 177] on input "peggy@bitesize.co" at bounding box center [439, 175] width 275 height 9
click at [393, 176] on input "peggy@bitesize.co" at bounding box center [439, 175] width 275 height 9
drag, startPoint x: 395, startPoint y: 174, endPoint x: 277, endPoint y: 182, distance: 119.1
click at [277, 182] on div "Justin First name * Prasad Last name peggy@bitesize.co Email * Work email only …" at bounding box center [438, 280] width 331 height 334
paste input "justinprasad@marinluxurycars.com"
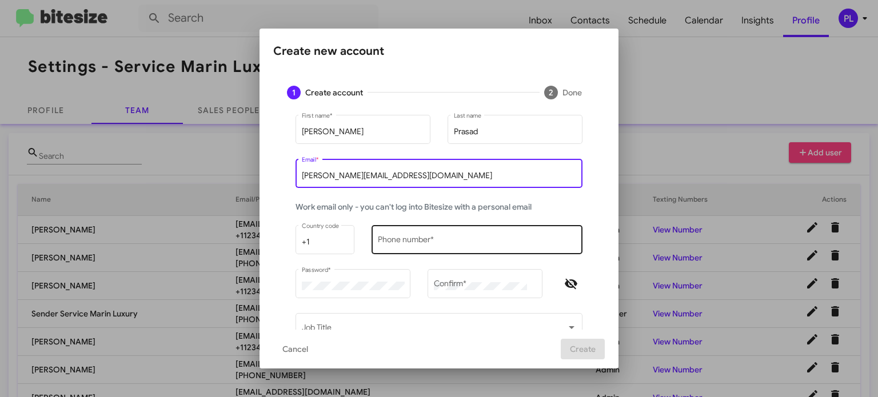
type input "justinprasad@marinluxurycars.com"
click at [425, 239] on input "Phone number *" at bounding box center [477, 242] width 199 height 9
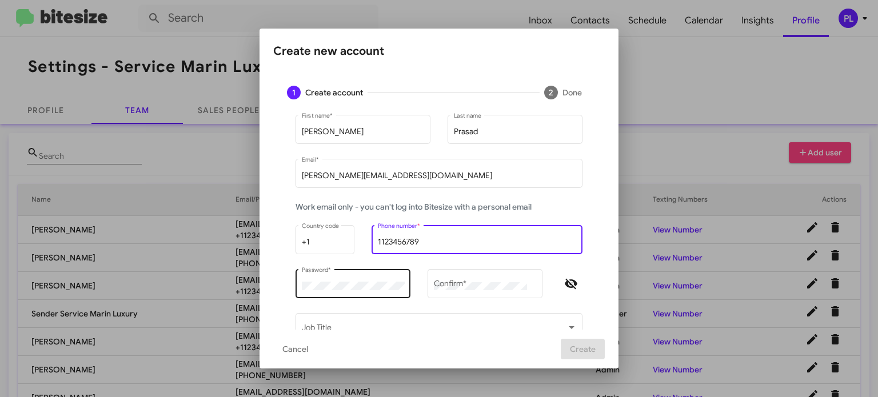
type input "1123456789"
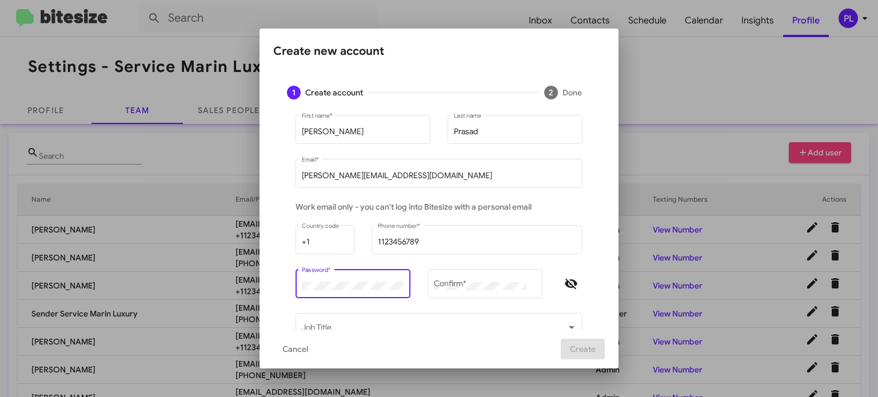
drag, startPoint x: 331, startPoint y: 291, endPoint x: 266, endPoint y: 287, distance: 65.8
click at [266, 287] on mat-dialog-content "1 Create account 2 Done Justin First name * Prasad Last name justinprasad@marin…" at bounding box center [438, 201] width 359 height 258
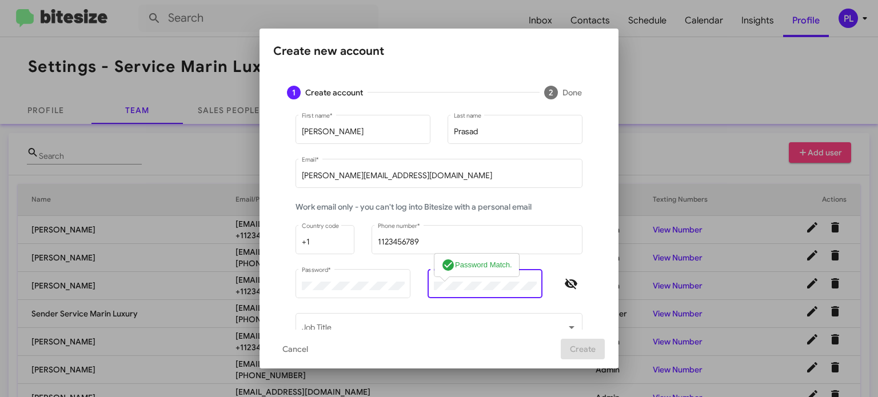
click at [593, 210] on div "Justin First name * Prasad Last name justinprasad@marinluxurycars.com Email * W…" at bounding box center [438, 280] width 331 height 334
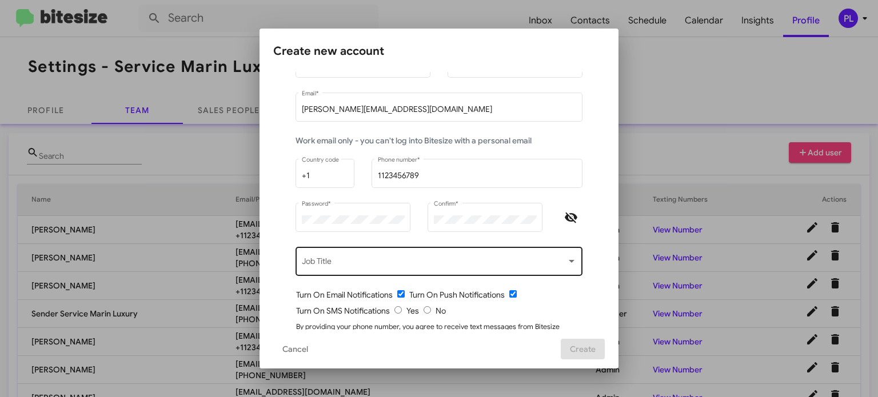
scroll to position [114, 0]
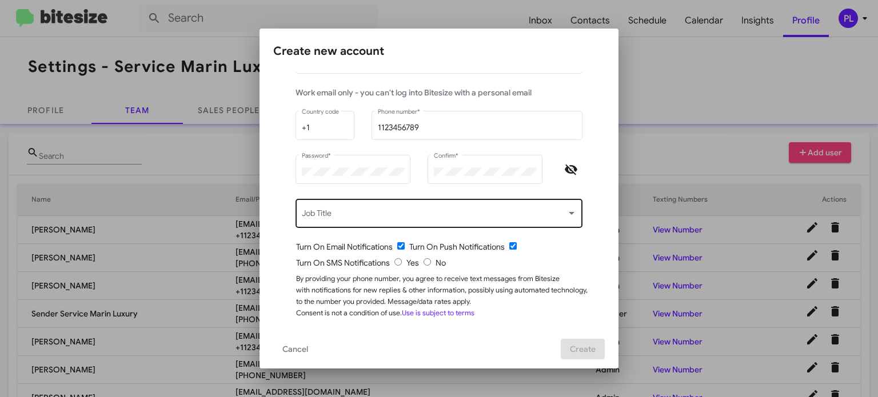
click at [375, 222] on div "Job Title" at bounding box center [439, 212] width 275 height 31
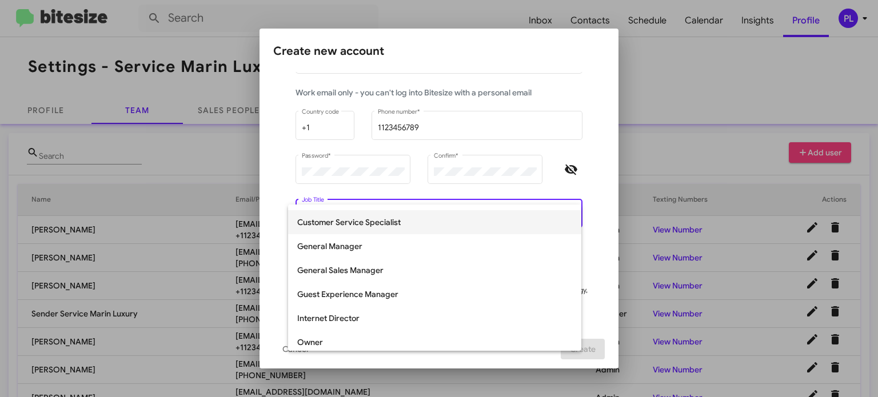
click at [373, 226] on span "Customer Service Specialist" at bounding box center [434, 222] width 275 height 24
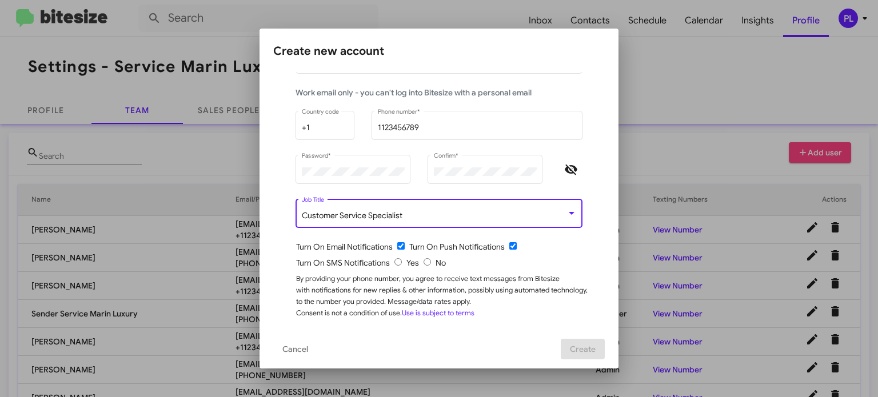
click at [393, 266] on div "Turn On SMS Notifications Yes No" at bounding box center [443, 262] width 295 height 11
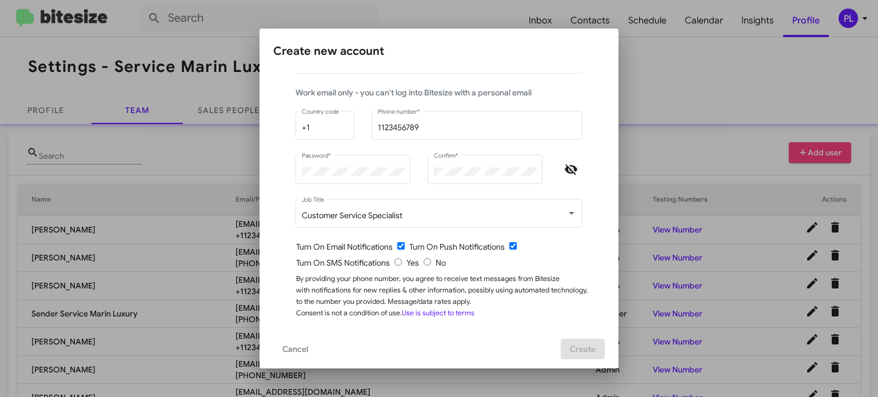
click at [394, 258] on input "radio" at bounding box center [397, 261] width 7 height 7
radio input "true"
click at [591, 350] on span "Create" at bounding box center [583, 349] width 26 height 21
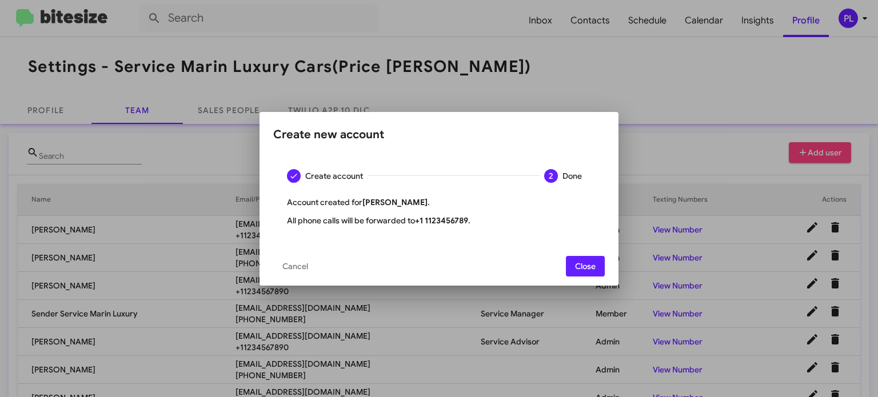
click at [583, 264] on span "Close" at bounding box center [585, 266] width 21 height 21
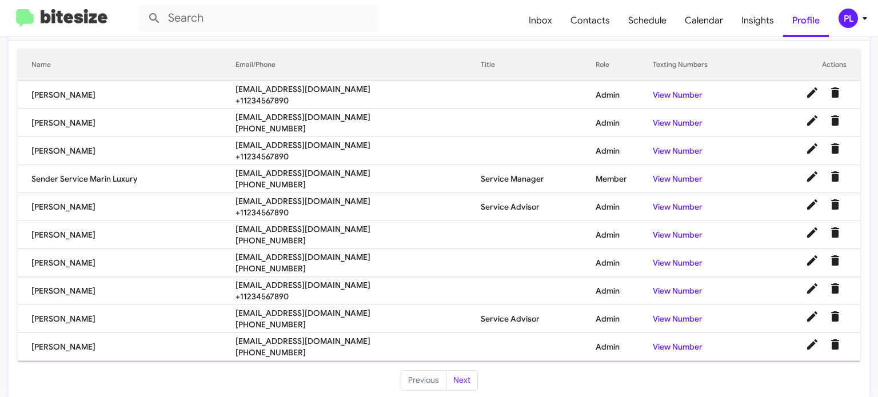
scroll to position [145, 0]
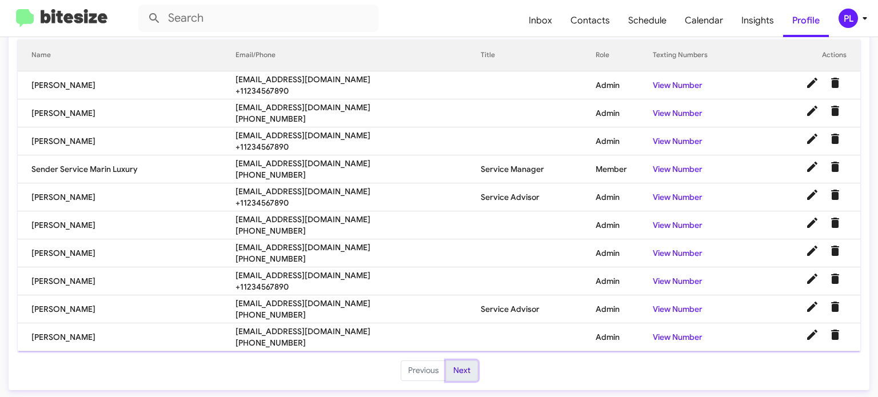
click at [455, 367] on button "Next" at bounding box center [462, 371] width 32 height 21
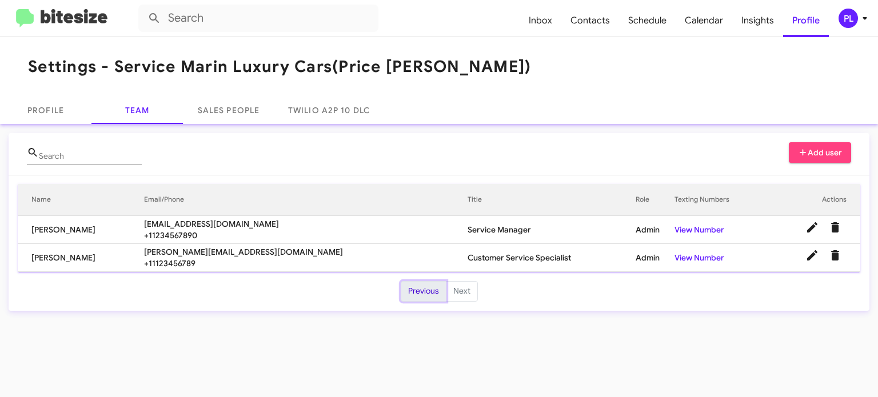
click at [438, 293] on button "Previous" at bounding box center [424, 291] width 46 height 21
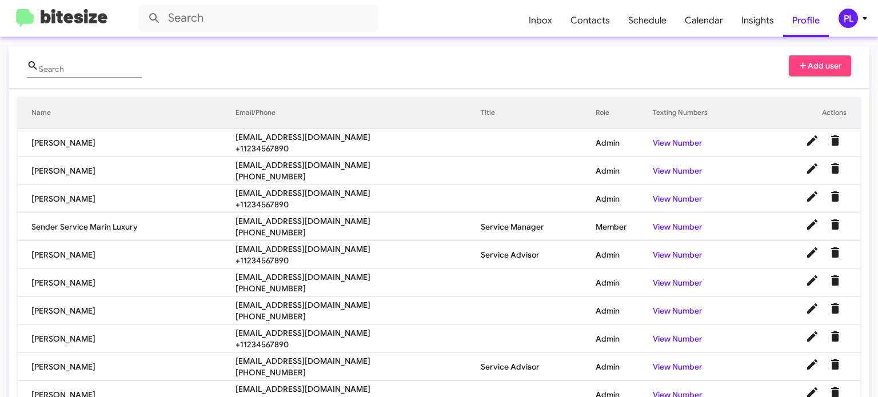
scroll to position [30, 0]
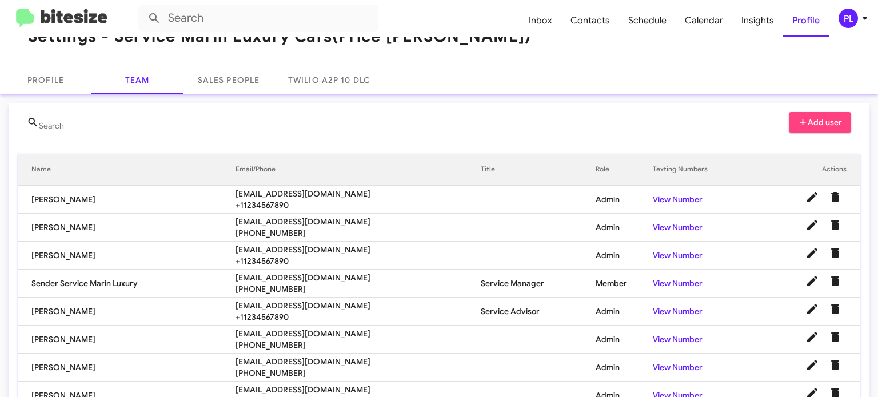
click at [832, 116] on span "Add user" at bounding box center [820, 122] width 45 height 21
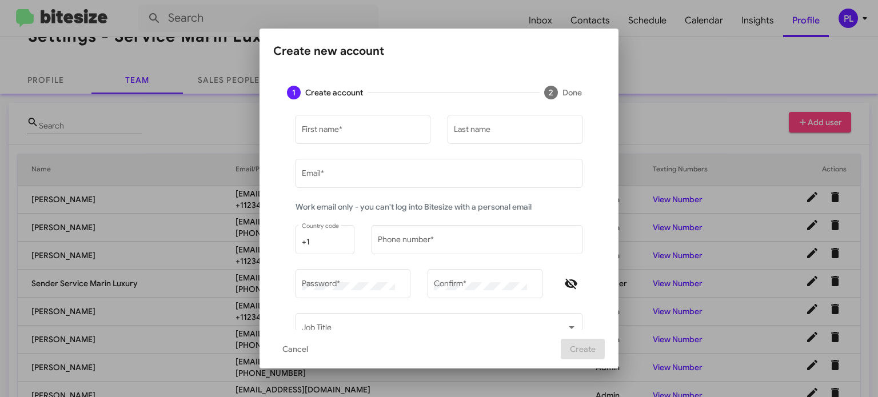
type input "peggy@bitesize.co"
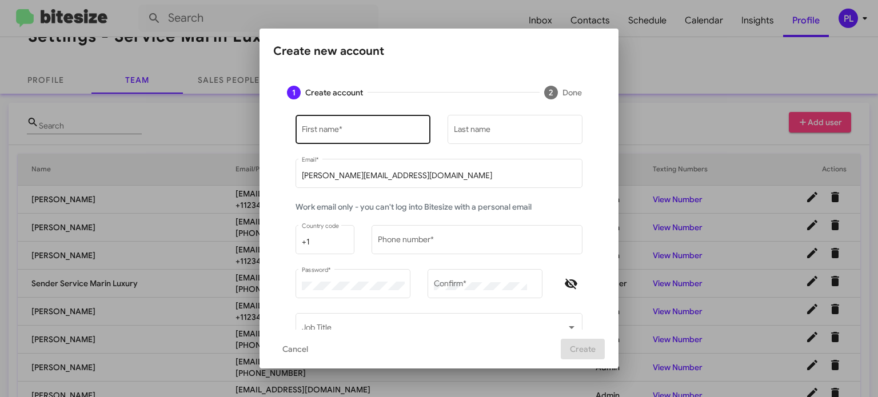
click at [341, 131] on input "First name *" at bounding box center [363, 131] width 123 height 9
paste input "Juan"
type input "Juan"
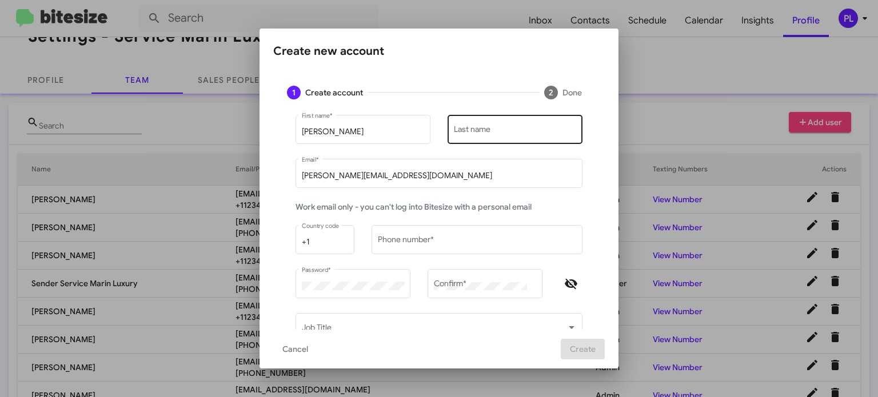
click at [492, 127] on input "Last name" at bounding box center [515, 131] width 123 height 9
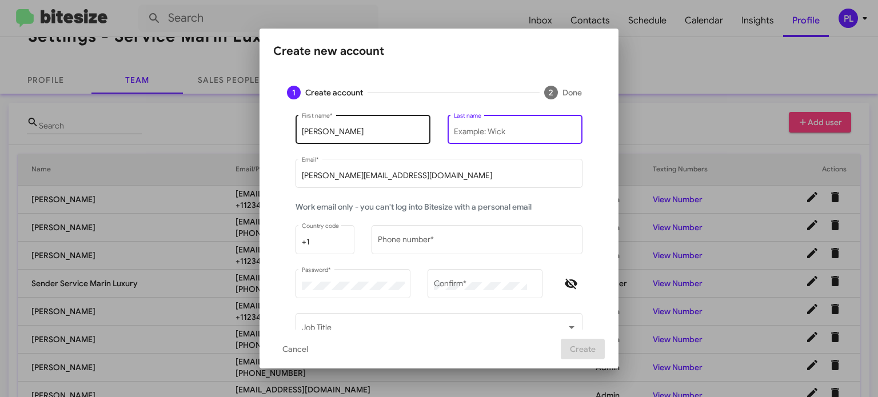
paste input "Gonzalez"
type input "Gonzalez"
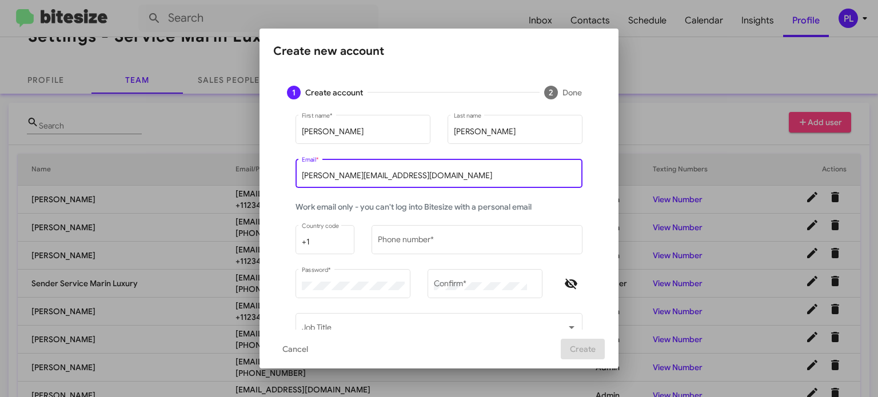
click at [416, 173] on input "peggy@bitesize.co" at bounding box center [439, 175] width 275 height 9
drag, startPoint x: 288, startPoint y: 173, endPoint x: 260, endPoint y: 171, distance: 28.0
click at [260, 171] on mat-dialog-content "1 Create account 2 Done Juan First name * Gonzalez Last name peggy@bitesize.co …" at bounding box center [438, 201] width 359 height 258
paste input "juangonzalez@marinluxurycars.com"
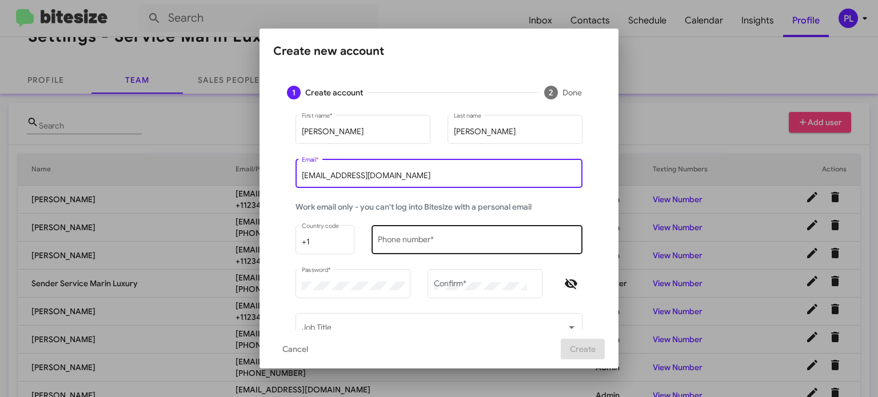
type input "juangonzalez@marinluxurycars.com"
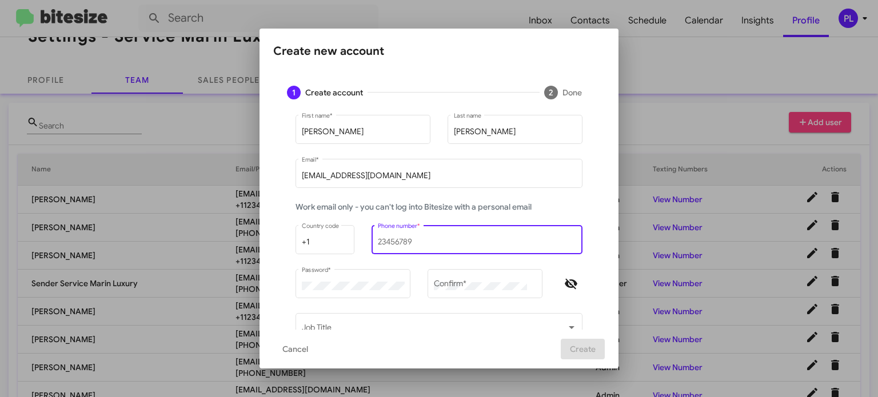
click at [452, 243] on input "Phone number *" at bounding box center [477, 242] width 199 height 9
type input "1234567899"
click at [363, 293] on div "Password *" at bounding box center [353, 282] width 103 height 31
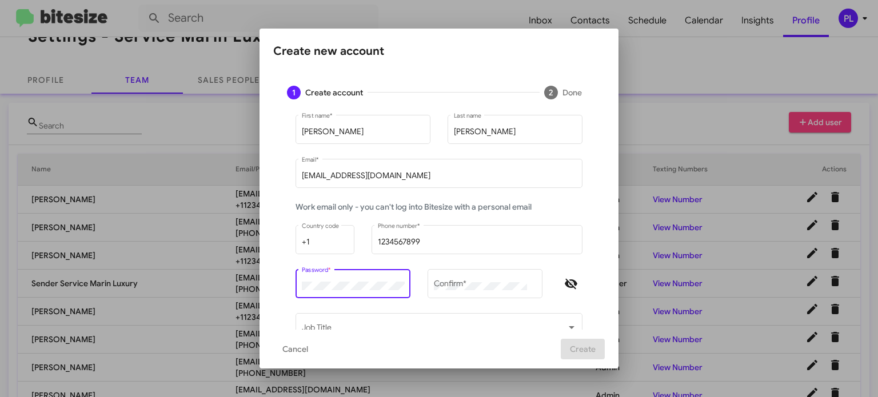
click at [263, 290] on mat-dialog-content "1 Create account 2 Done Juan First name * Gonzalez Last name juangonzalez@marin…" at bounding box center [438, 201] width 359 height 258
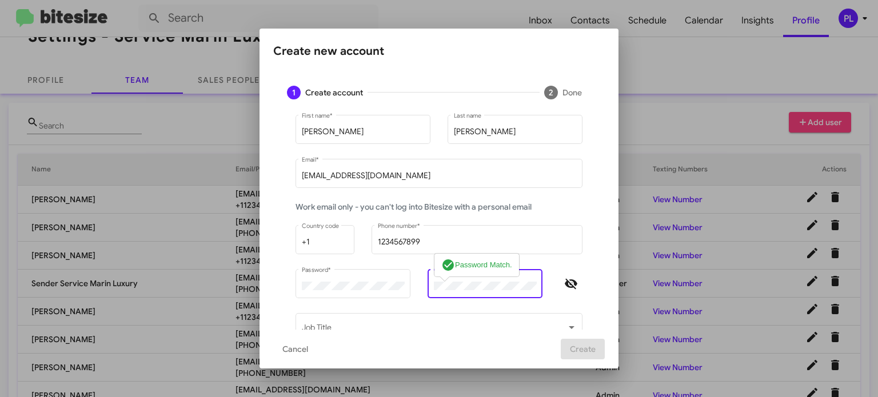
click at [562, 198] on div "juangonzalez@marinluxurycars.com Email *" at bounding box center [438, 179] width 287 height 40
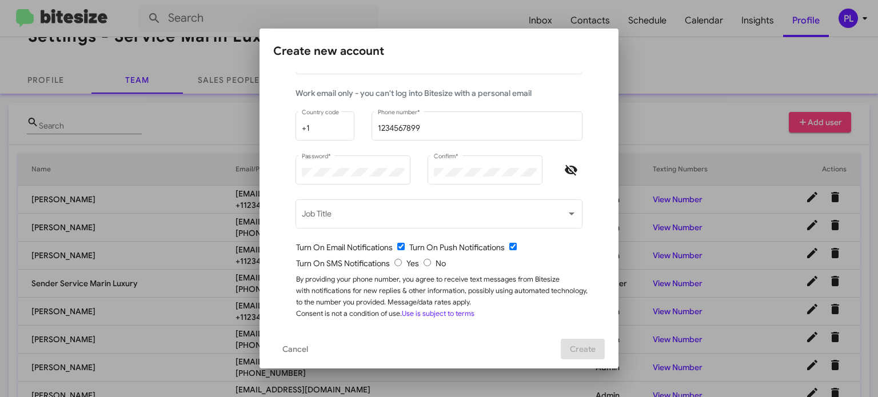
scroll to position [114, 0]
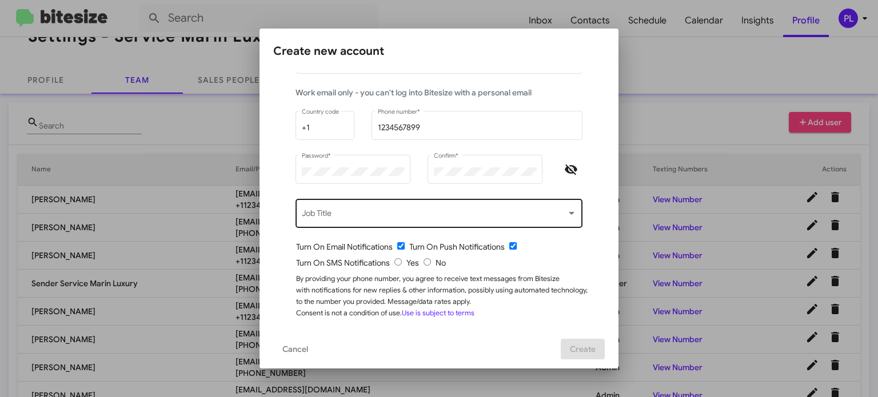
click at [458, 210] on div "Job Title" at bounding box center [439, 212] width 275 height 31
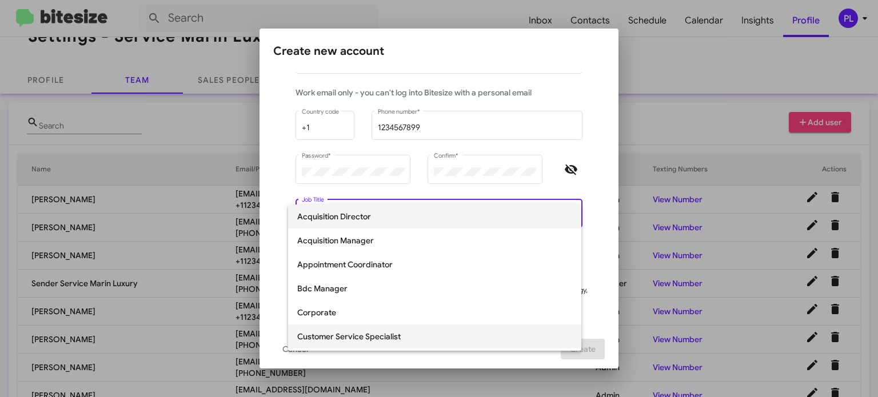
click at [343, 337] on span "Customer Service Specialist" at bounding box center [434, 337] width 275 height 24
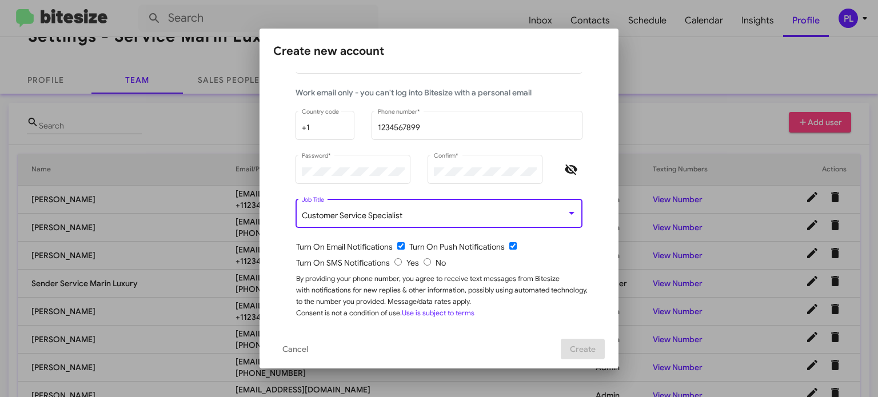
click at [394, 264] on input "radio" at bounding box center [397, 261] width 7 height 7
radio input "true"
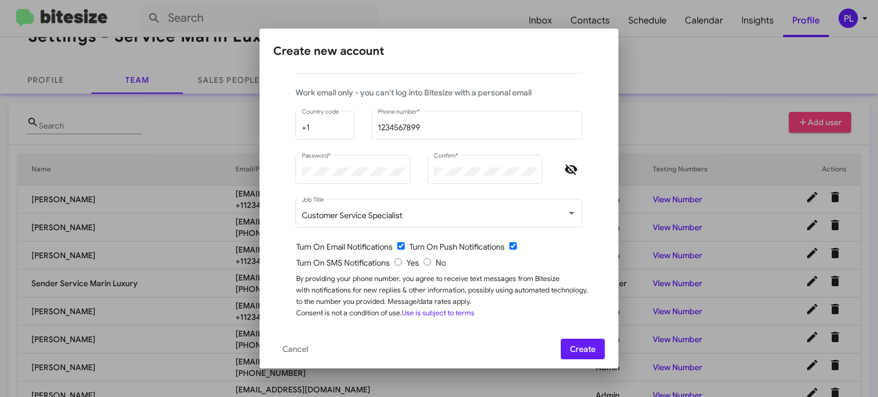
click at [423, 262] on input "radio" at bounding box center [426, 261] width 7 height 7
radio input "true"
radio input "false"
click at [594, 348] on span "Create" at bounding box center [583, 349] width 26 height 21
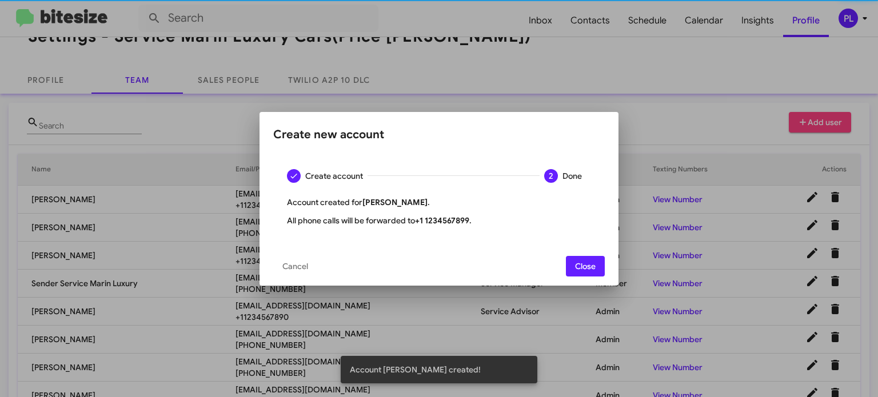
scroll to position [0, 0]
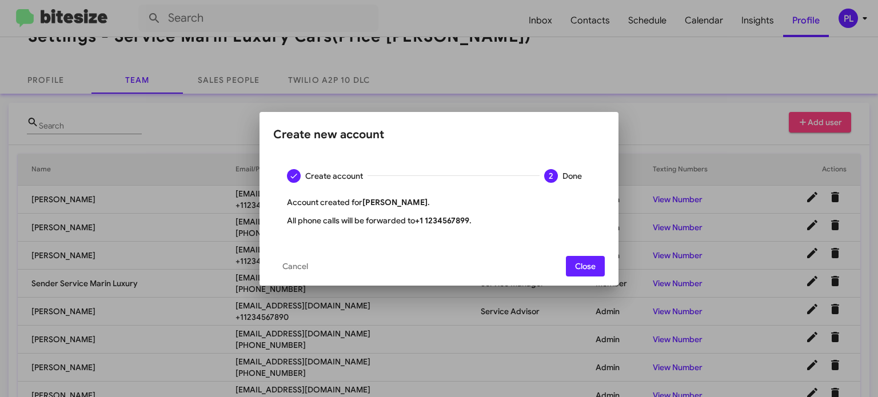
click at [589, 268] on span "Close" at bounding box center [585, 266] width 21 height 21
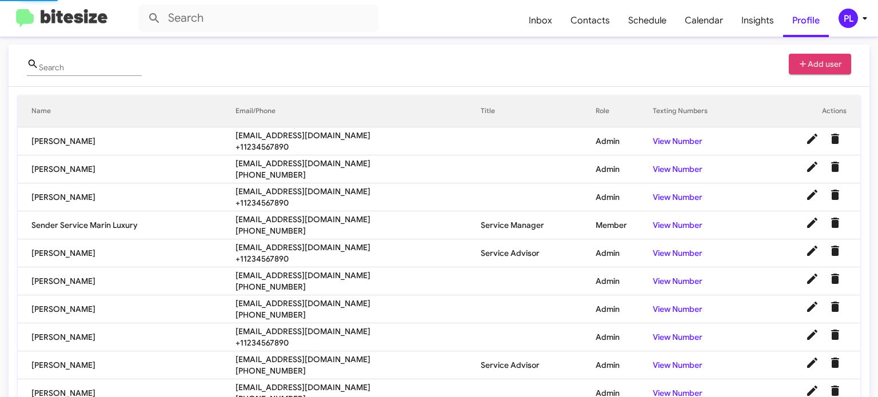
scroll to position [145, 0]
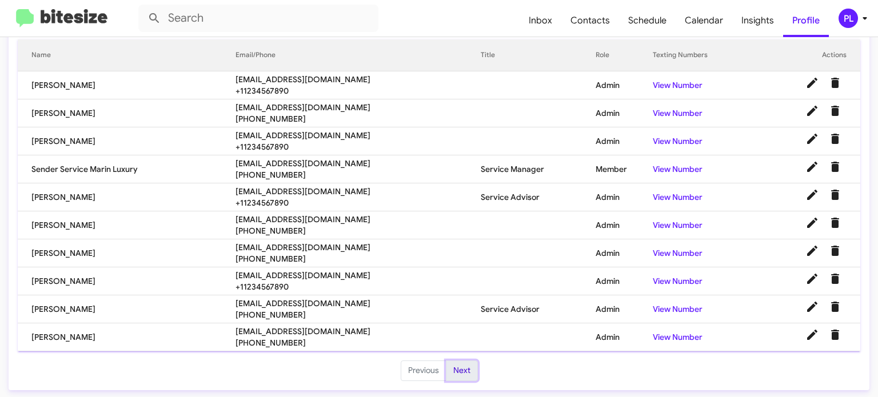
click at [454, 370] on button "Next" at bounding box center [462, 371] width 32 height 21
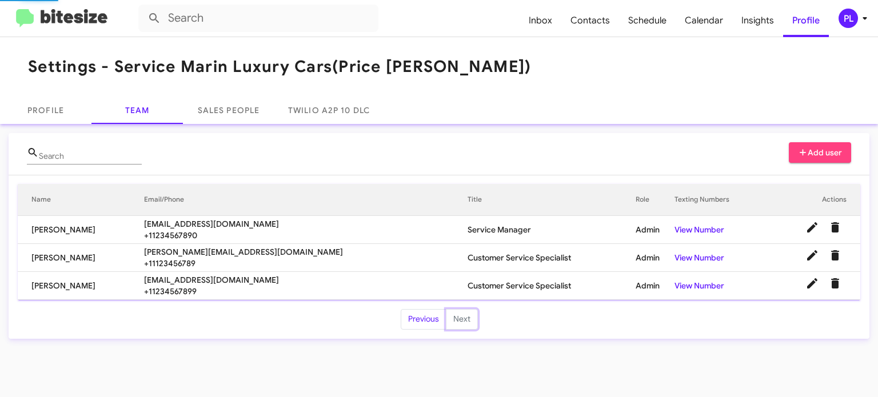
scroll to position [0, 0]
click at [418, 319] on button "Previous" at bounding box center [424, 319] width 46 height 21
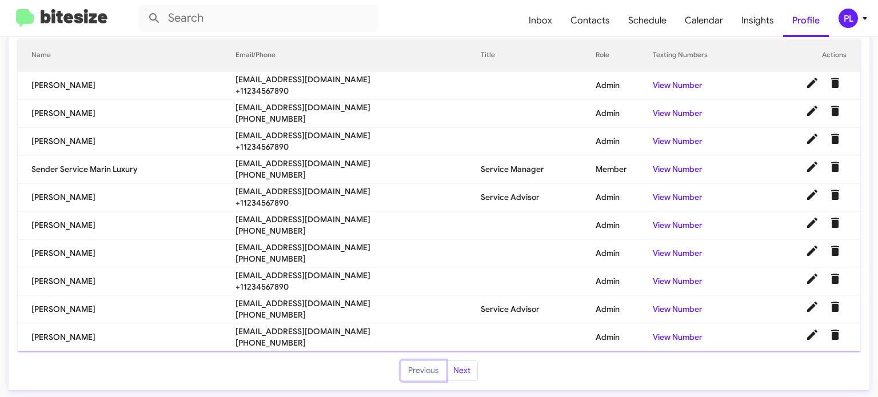
scroll to position [30, 0]
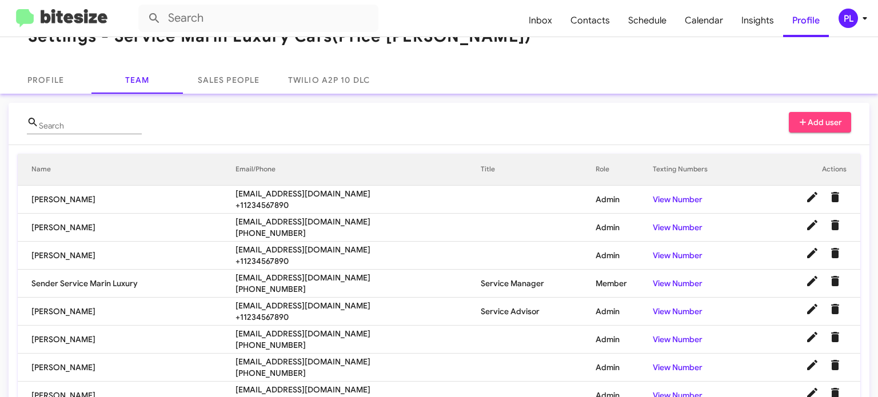
click at [830, 116] on span "Add user" at bounding box center [820, 122] width 45 height 21
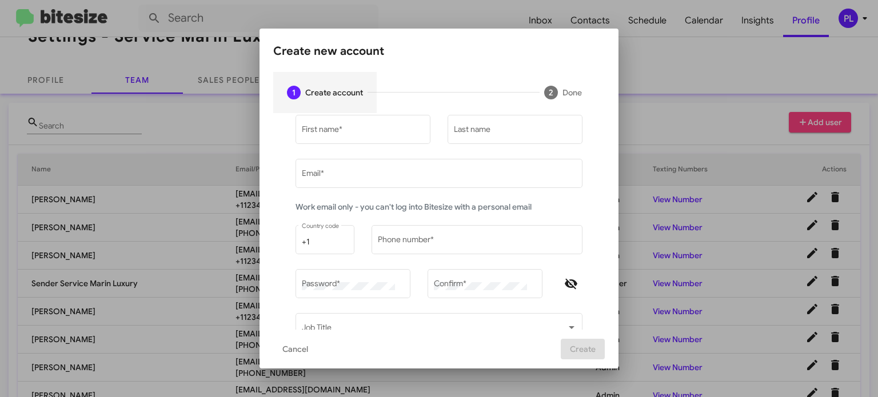
type input "peggy@bitesize.co"
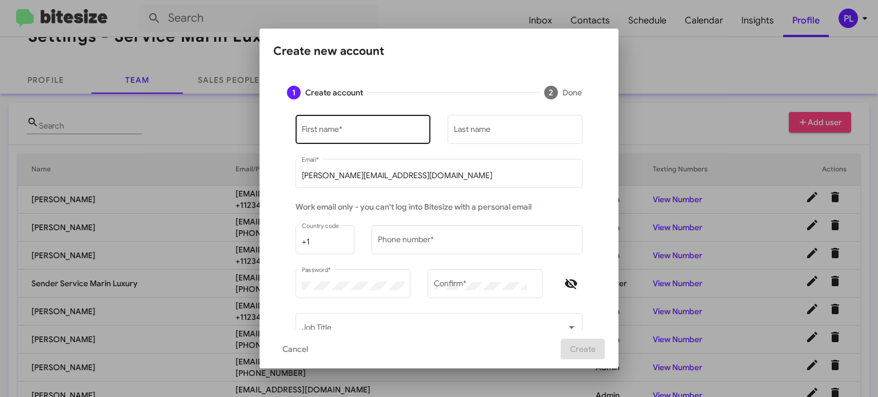
click at [354, 129] on input "First name *" at bounding box center [363, 131] width 123 height 9
paste input "Tony"
type input "Tony"
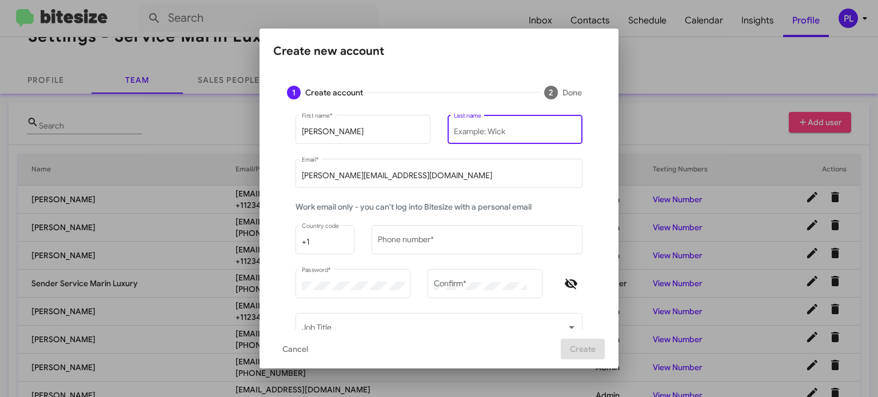
click at [456, 132] on input "Last name" at bounding box center [515, 131] width 123 height 9
paste input "Gomez"
type input "Gomez"
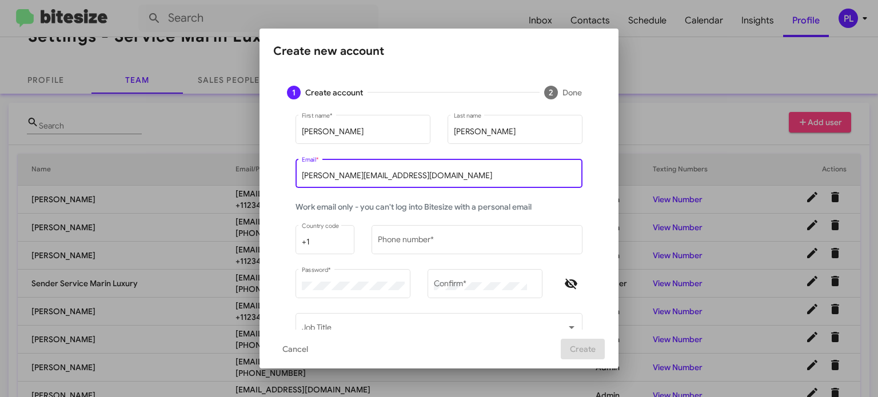
drag, startPoint x: 411, startPoint y: 174, endPoint x: 222, endPoint y: 167, distance: 189.8
click at [222, 167] on div "Create new account 1 Create account 2 Done Tony First name * Gomez Last name pe…" at bounding box center [439, 198] width 878 height 397
paste input "tonygomez@marinluxurycars.com"
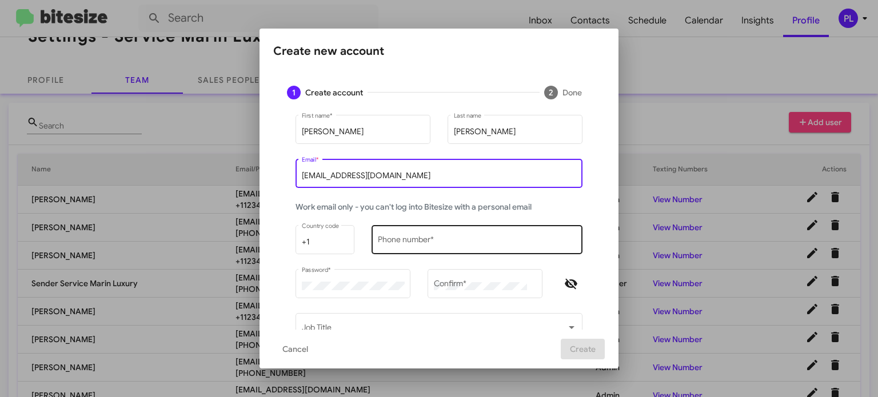
type input "tonygomez@marinluxurycars.com"
click at [438, 239] on input "Phone number *" at bounding box center [477, 242] width 199 height 9
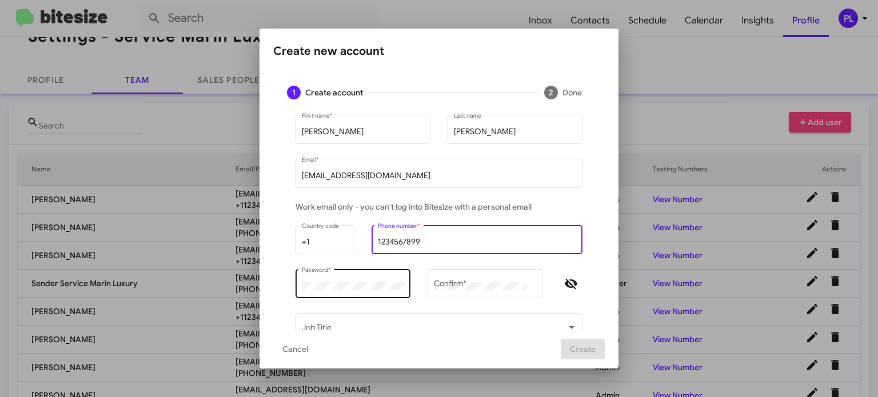
type input "1234567899"
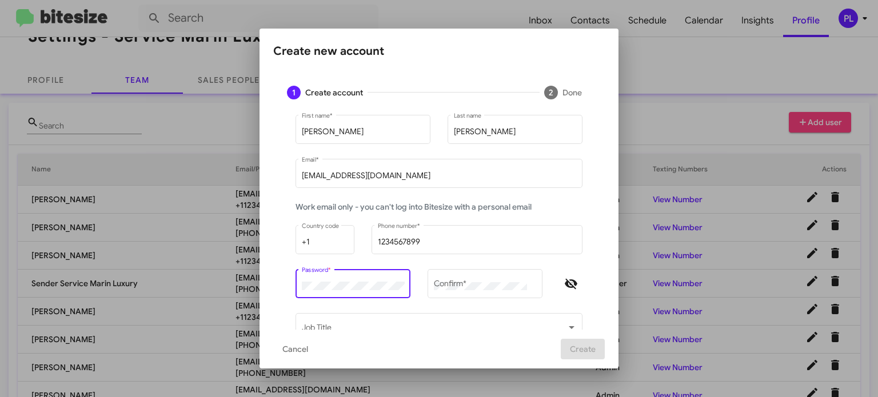
click at [249, 281] on div "Create new account 1 Create account 2 Done Tony First name * Gomez Last name to…" at bounding box center [439, 198] width 878 height 397
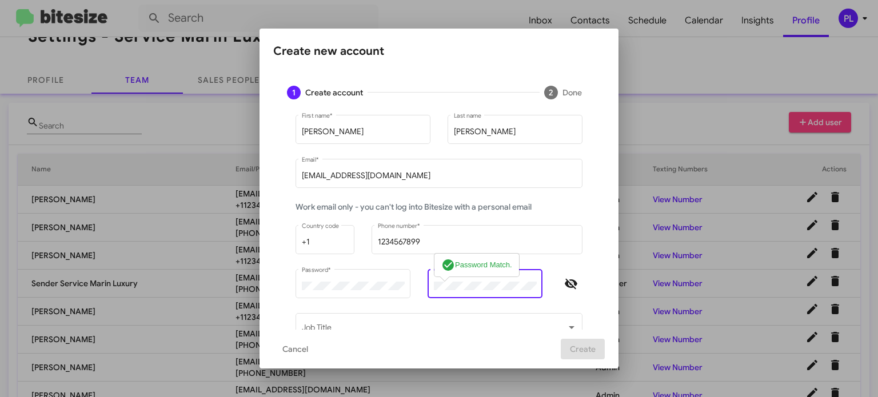
click at [544, 206] on div "Work email only - you can't log into Bitesize with a personal email" at bounding box center [439, 212] width 304 height 22
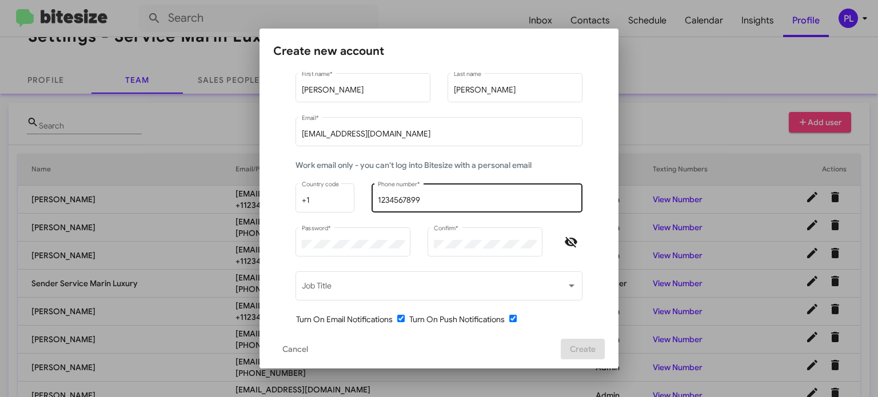
scroll to position [117, 0]
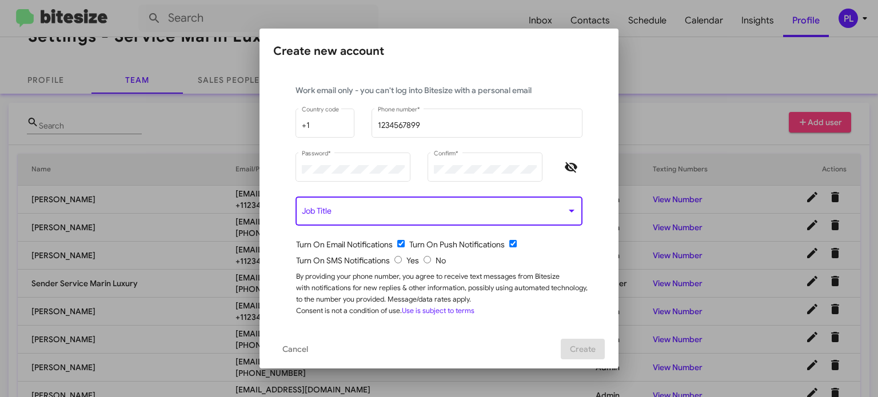
click at [457, 209] on span at bounding box center [434, 213] width 265 height 9
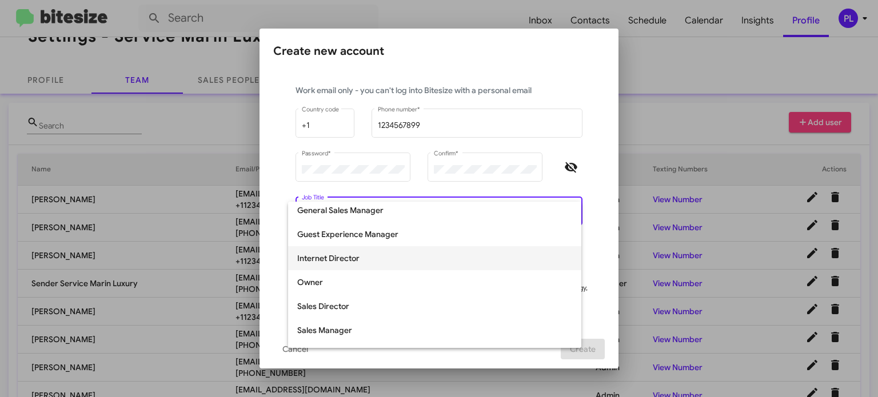
scroll to position [114, 0]
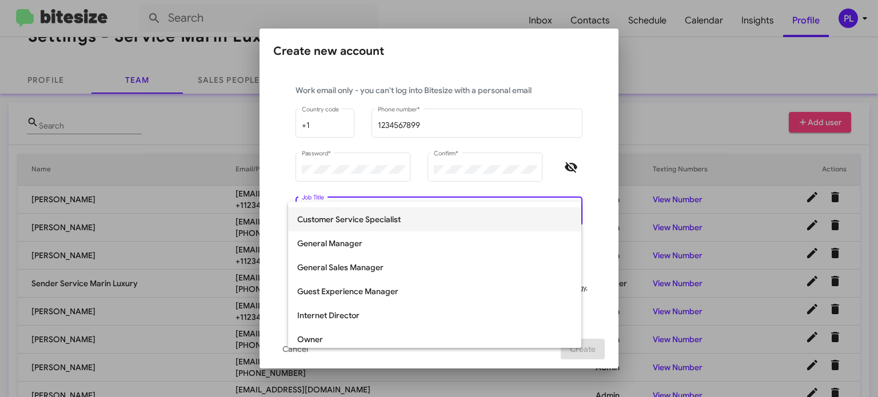
click at [355, 224] on span "Customer Service Specialist" at bounding box center [434, 219] width 275 height 24
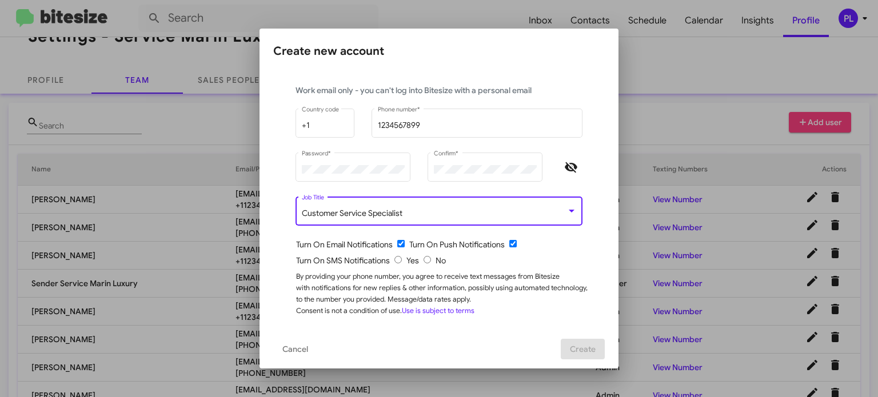
click at [423, 259] on input "radio" at bounding box center [426, 259] width 7 height 7
radio input "true"
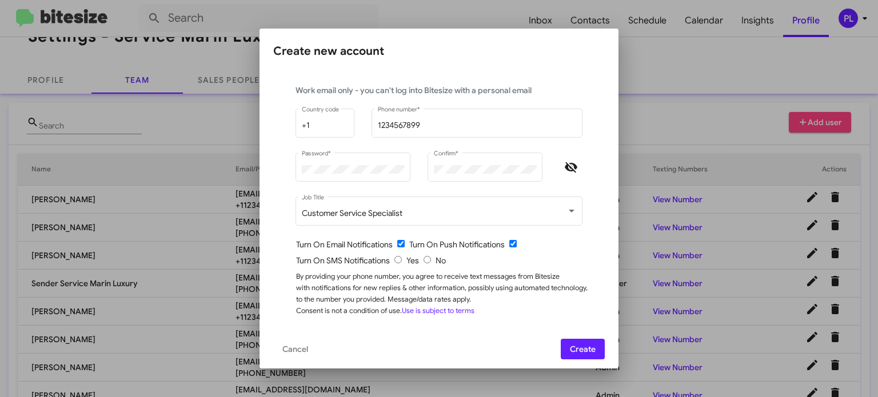
click at [592, 351] on span "Create" at bounding box center [583, 349] width 26 height 21
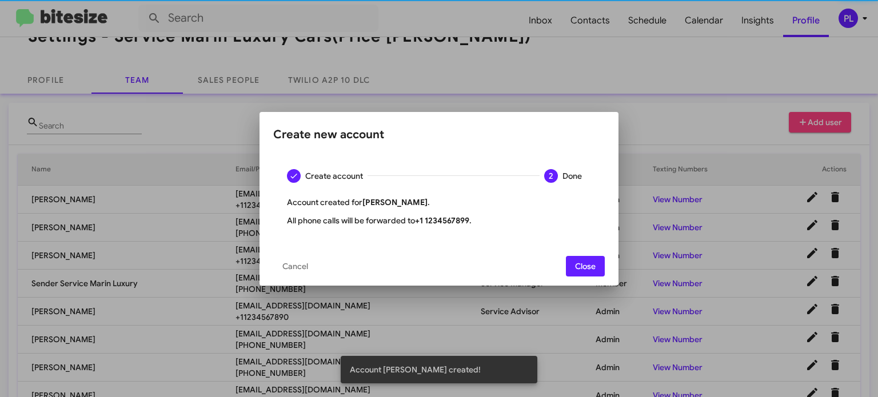
scroll to position [0, 0]
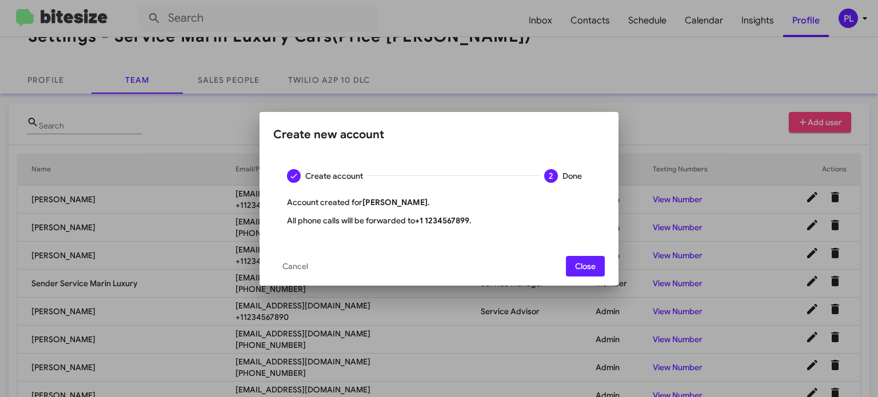
click at [598, 271] on button "Close" at bounding box center [585, 266] width 39 height 21
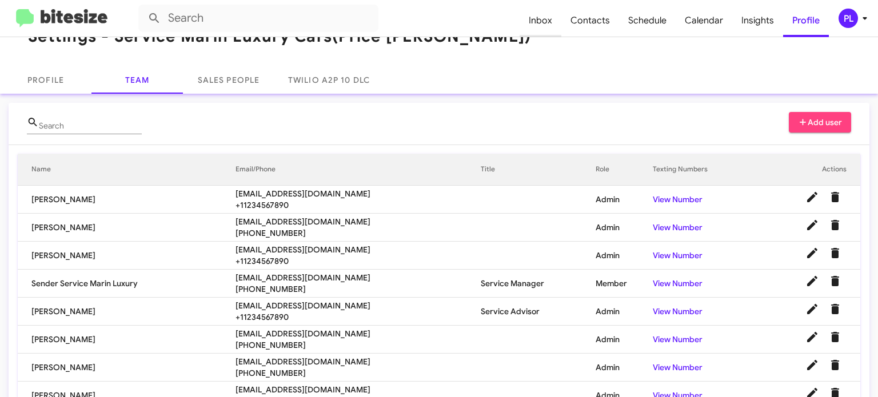
click at [544, 27] on span "Inbox" at bounding box center [540, 20] width 42 height 33
